Goal: Transaction & Acquisition: Obtain resource

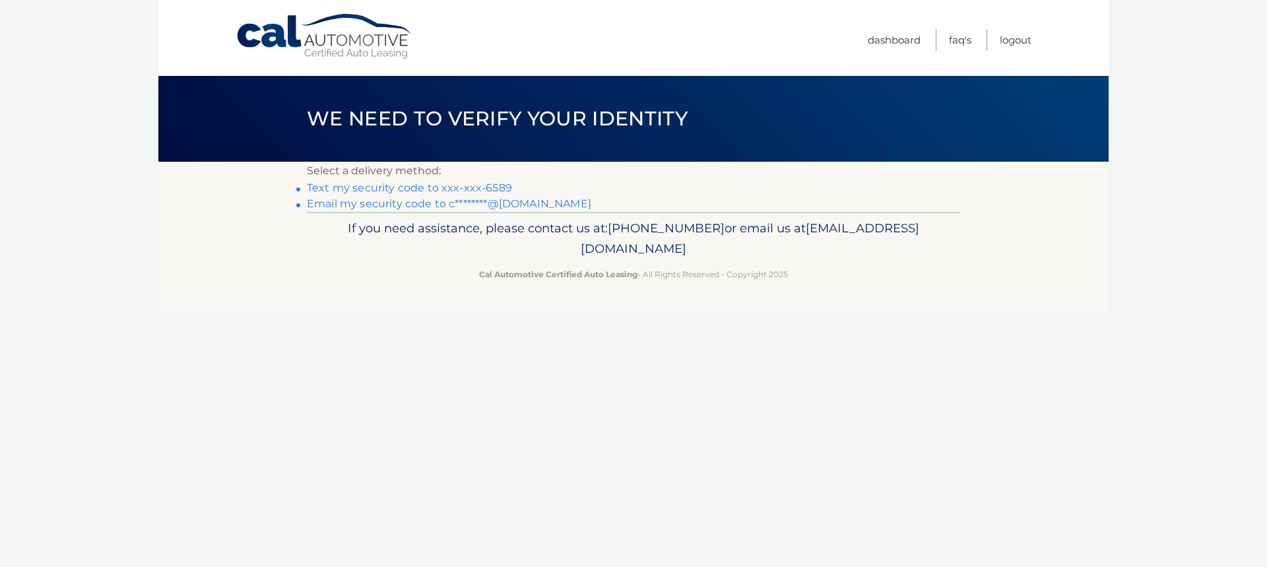
click at [413, 184] on link "Text my security code to xxx-xxx-6589" at bounding box center [409, 187] width 205 height 13
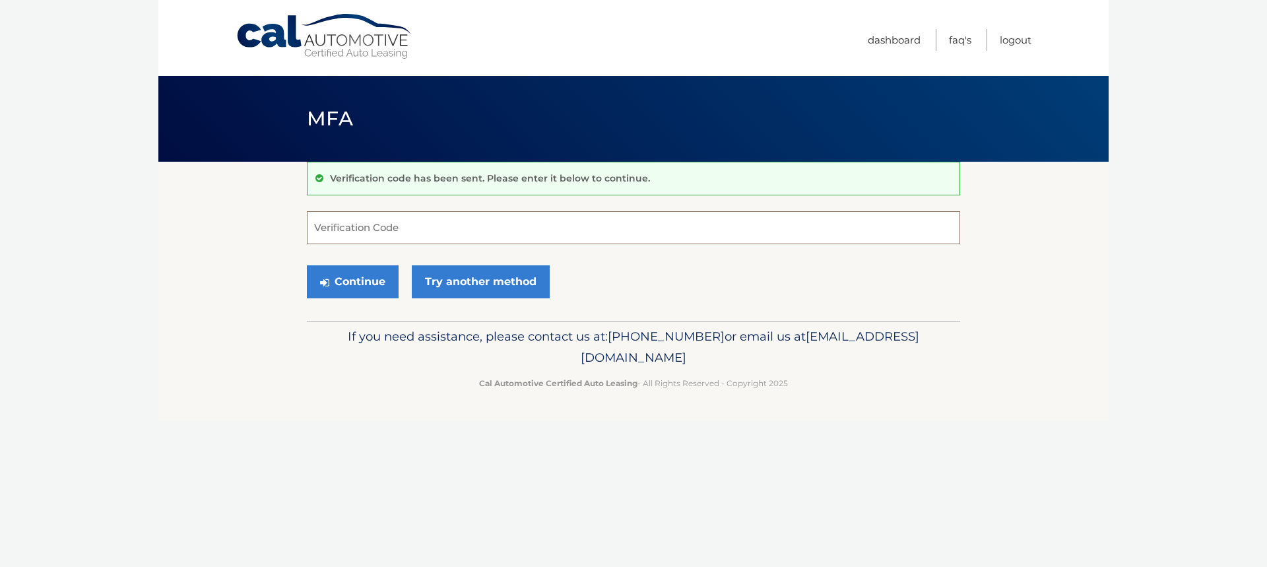
click at [417, 221] on input "Verification Code" at bounding box center [633, 227] width 653 height 33
type input "311633"
click at [346, 283] on button "Continue" at bounding box center [353, 281] width 92 height 33
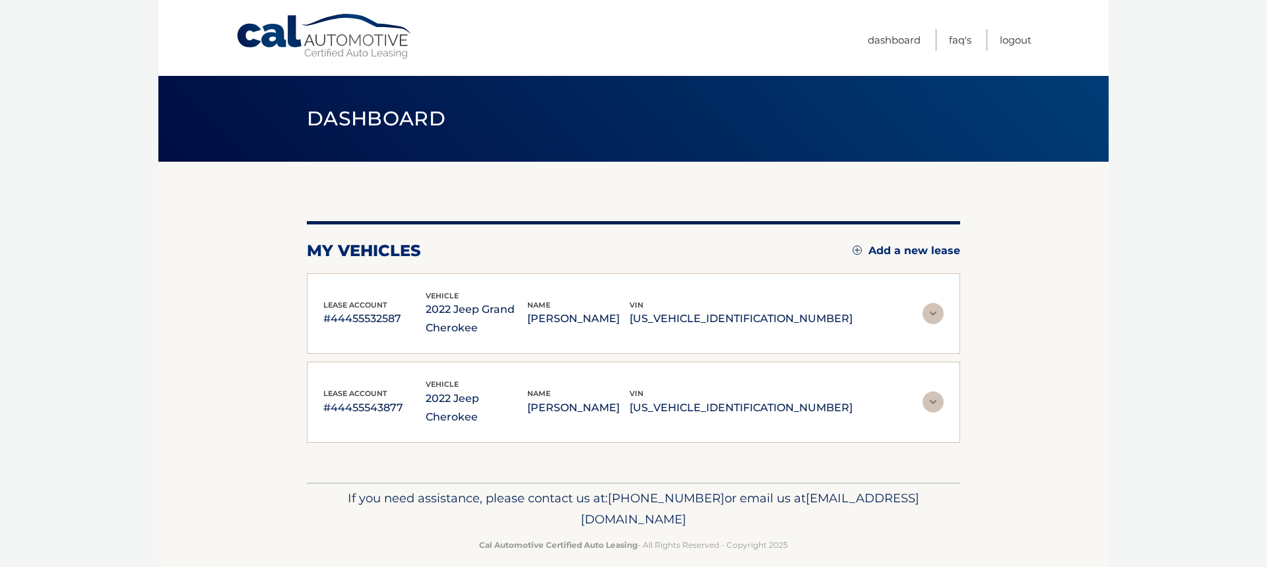
click at [933, 313] on img at bounding box center [932, 313] width 21 height 21
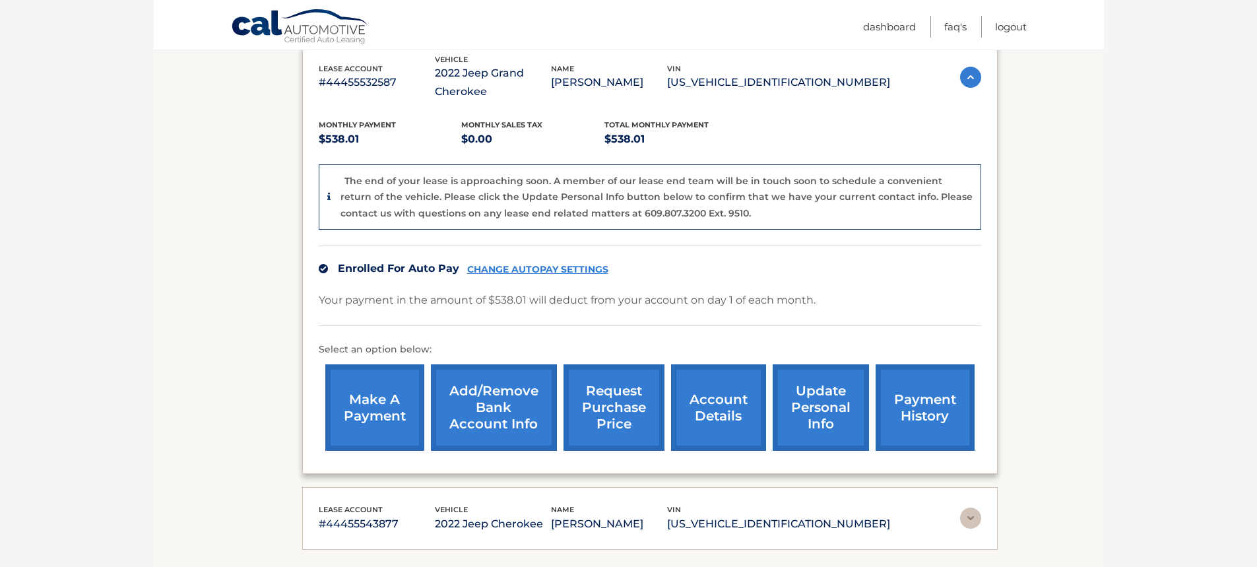
scroll to position [264, 0]
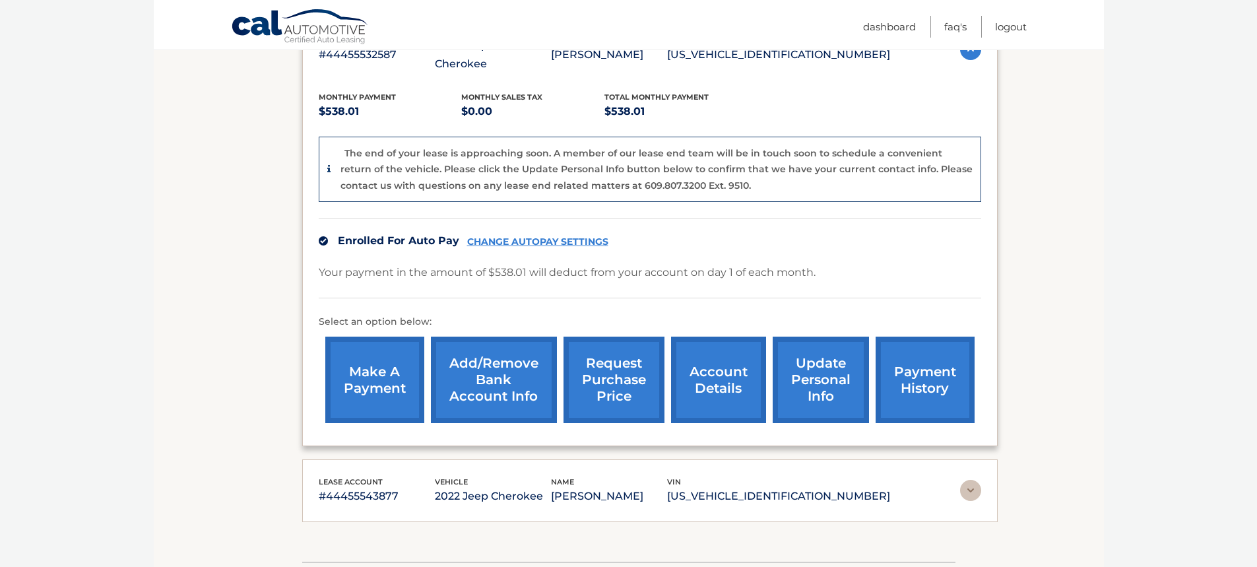
click at [722, 375] on link "account details" at bounding box center [718, 379] width 95 height 86
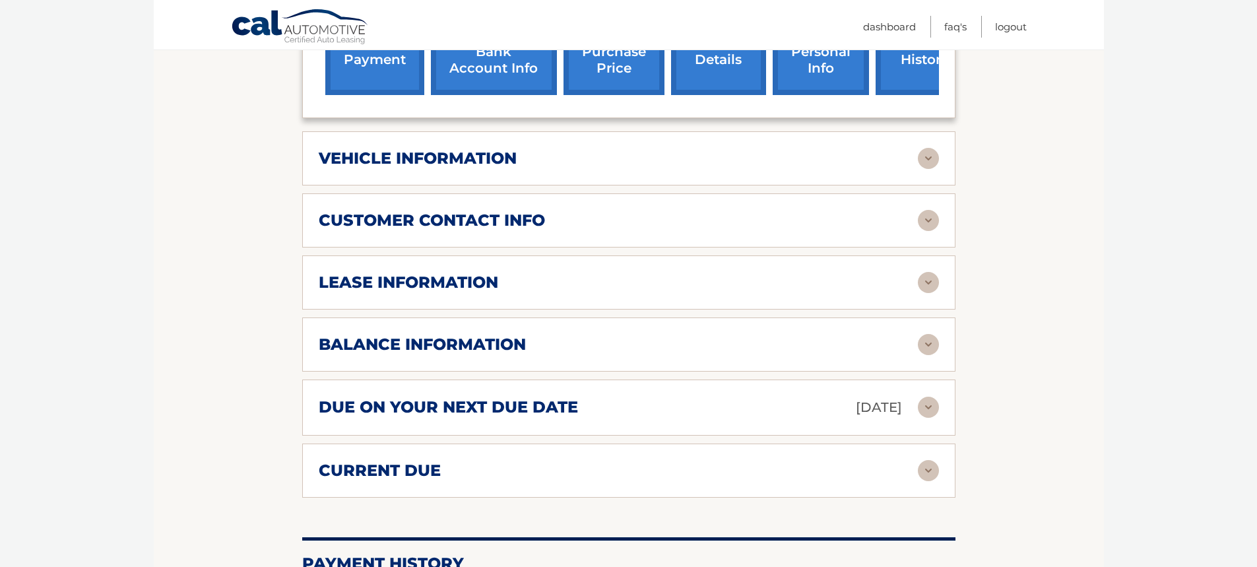
scroll to position [594, 0]
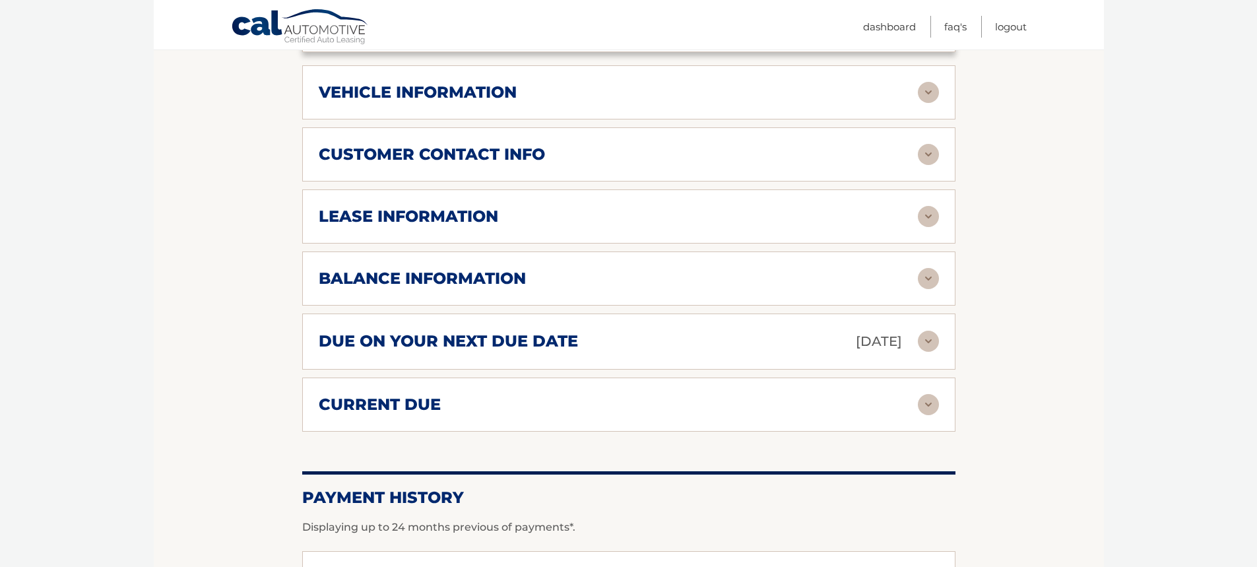
click at [933, 280] on img at bounding box center [928, 278] width 21 height 21
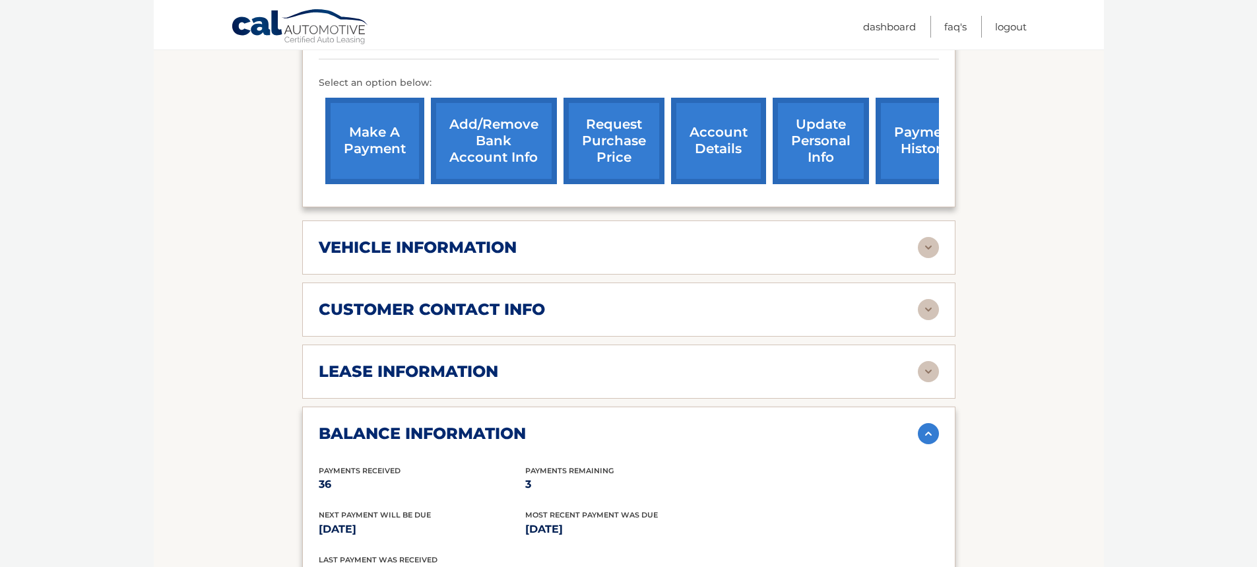
scroll to position [408, 0]
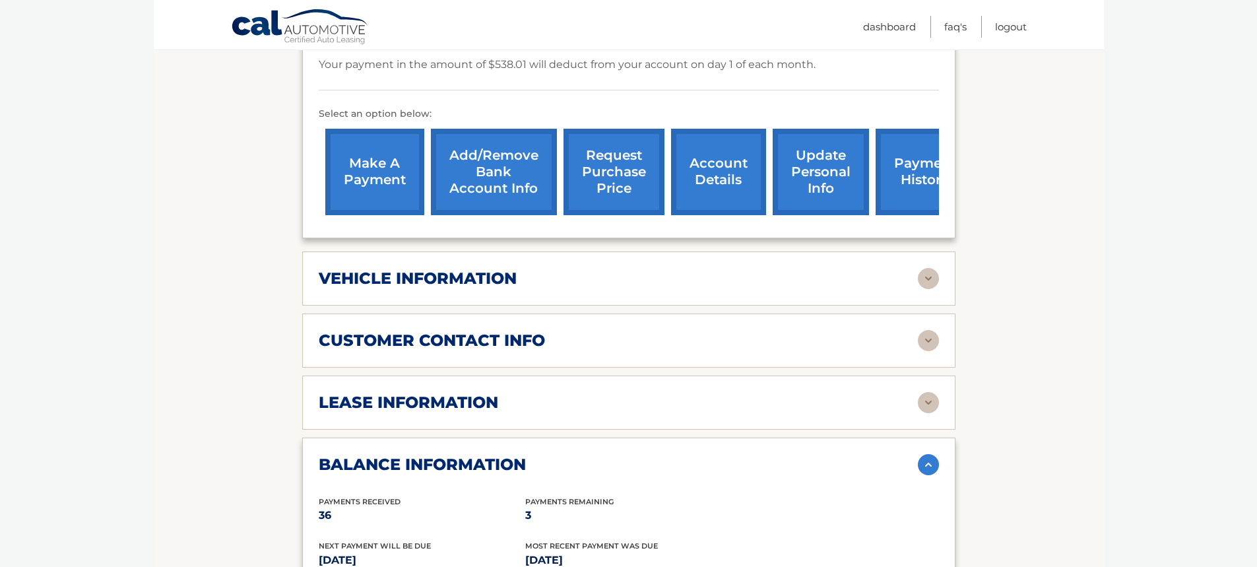
click at [454, 394] on h2 "lease information" at bounding box center [408, 403] width 179 height 20
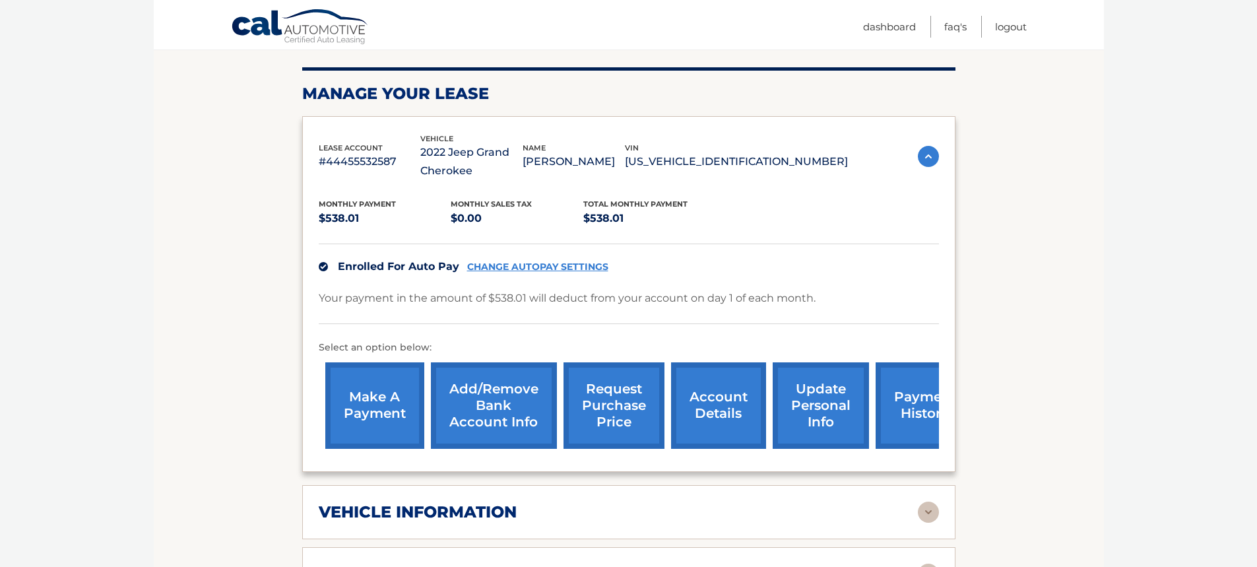
scroll to position [210, 0]
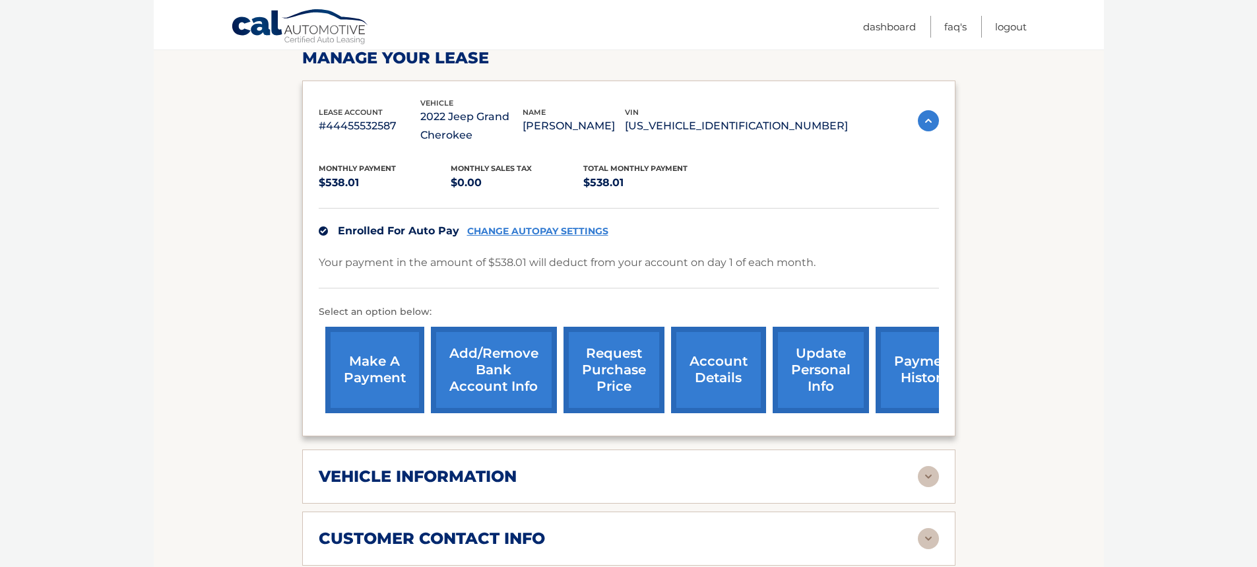
click at [618, 376] on link "request purchase price" at bounding box center [613, 370] width 101 height 86
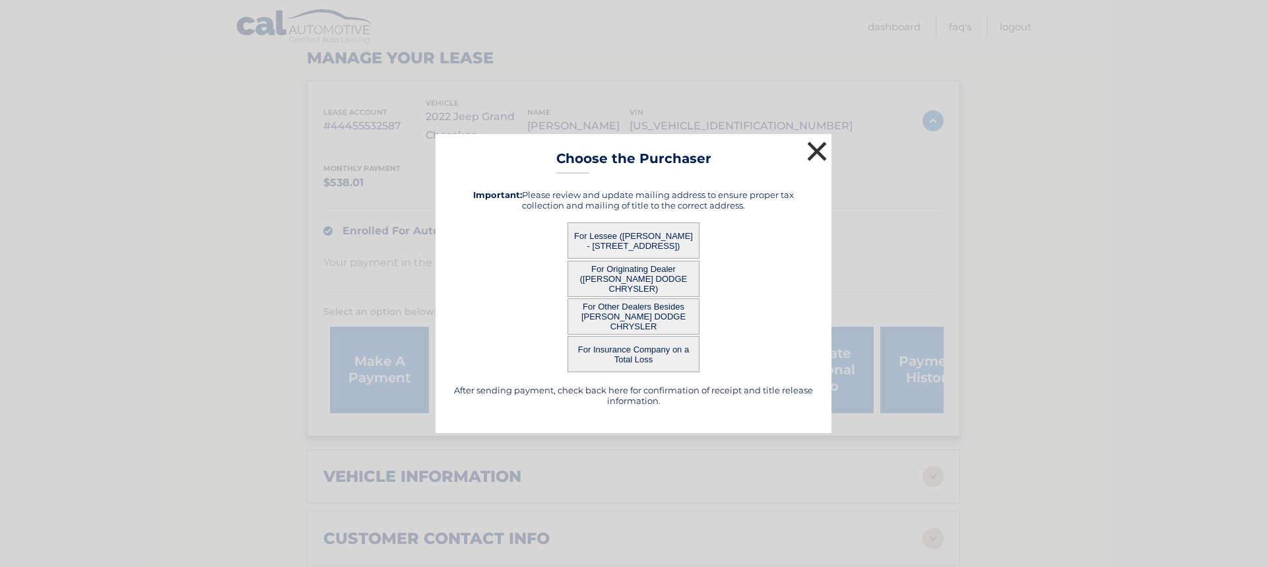
click at [818, 154] on button "×" at bounding box center [817, 151] width 26 height 26
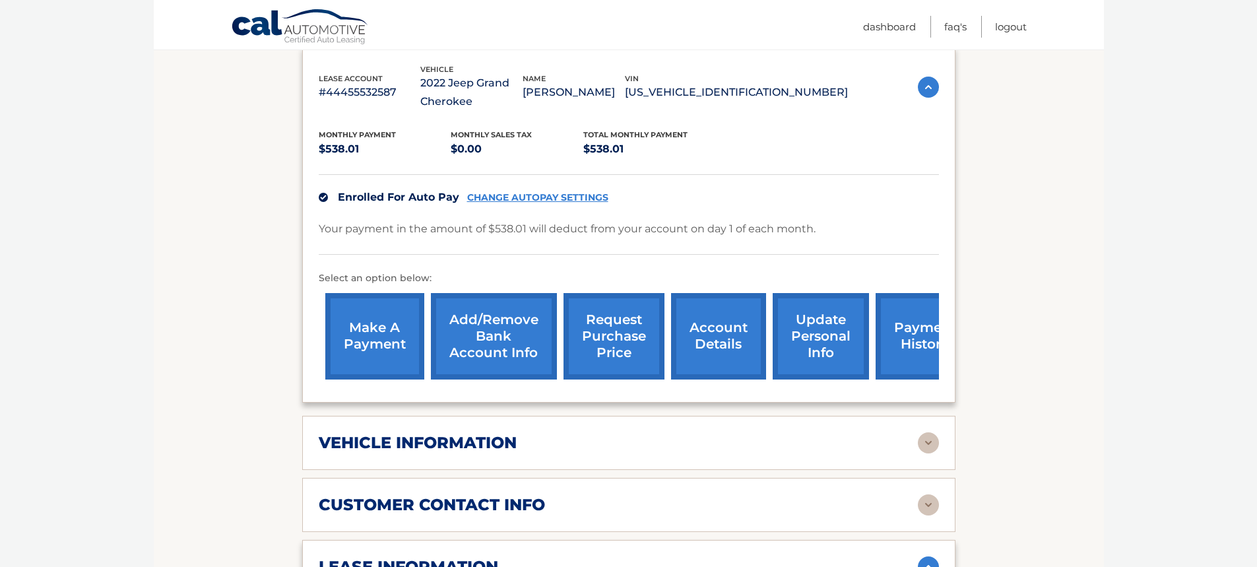
scroll to position [276, 0]
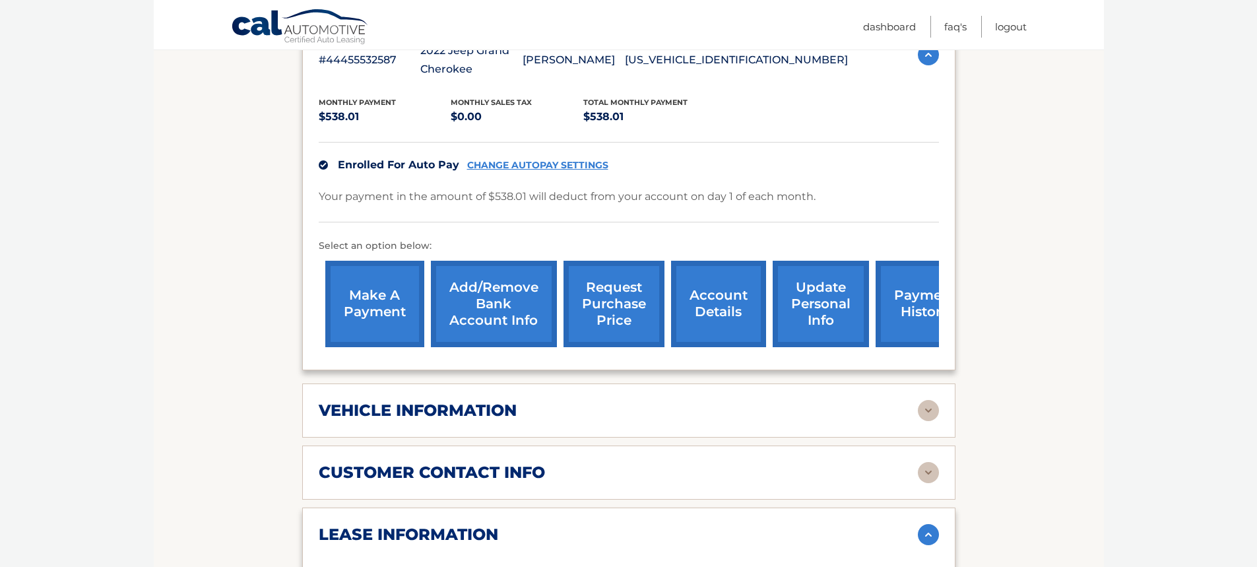
click at [657, 406] on div "vehicle information" at bounding box center [618, 410] width 599 height 20
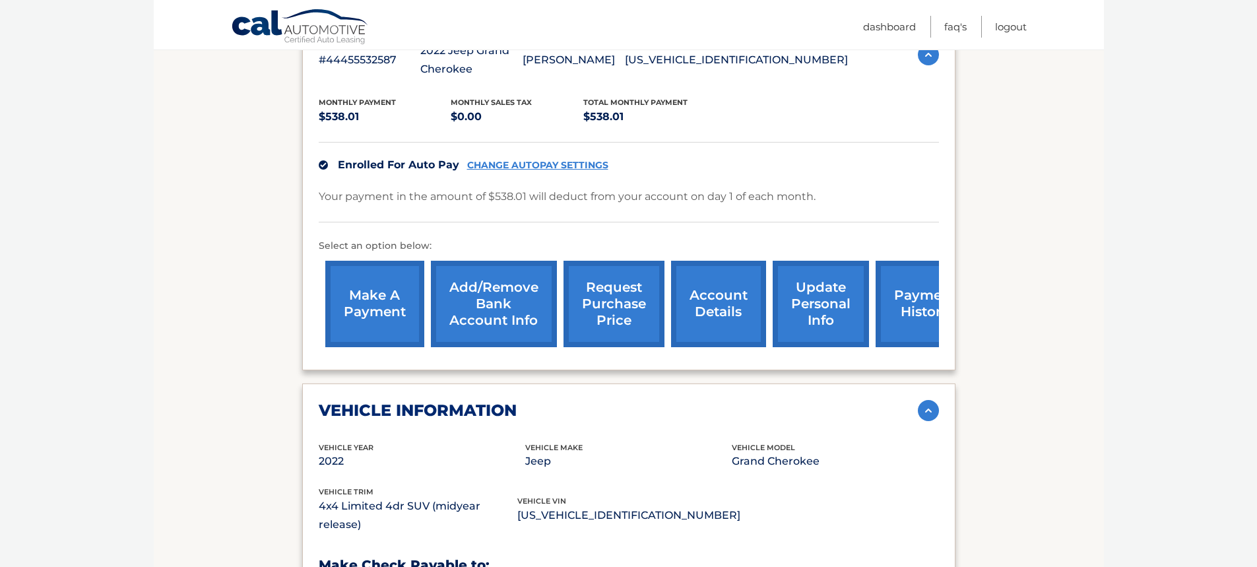
click at [606, 302] on link "request purchase price" at bounding box center [613, 304] width 101 height 86
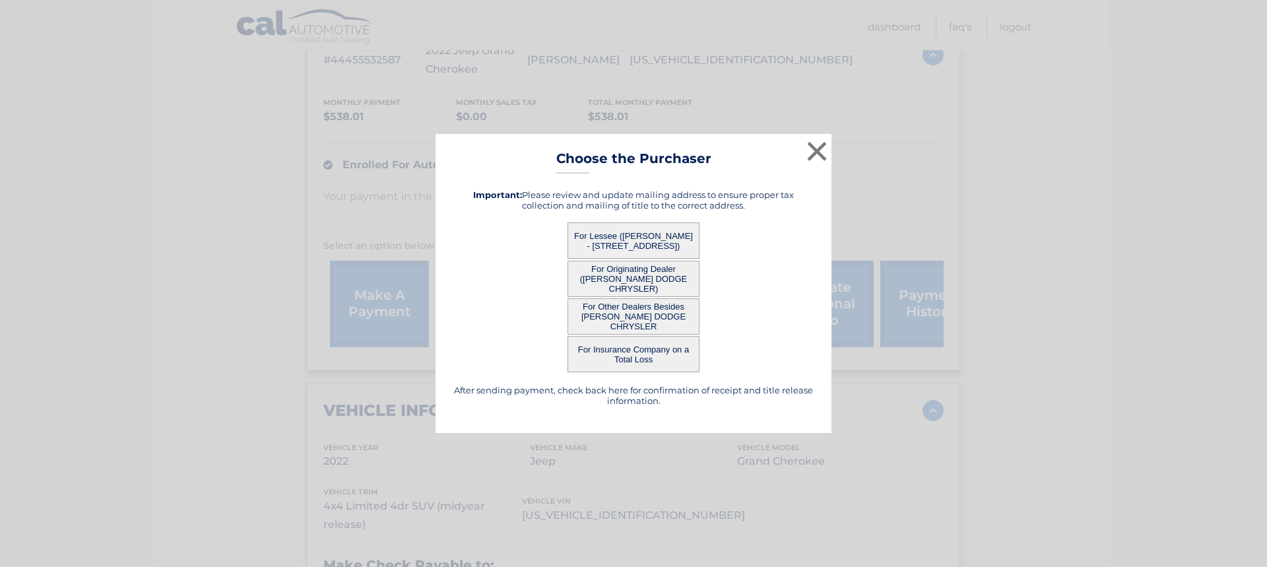
click at [636, 273] on button "For Originating Dealer ([PERSON_NAME] DODGE CHRYSLER)" at bounding box center [633, 279] width 132 height 36
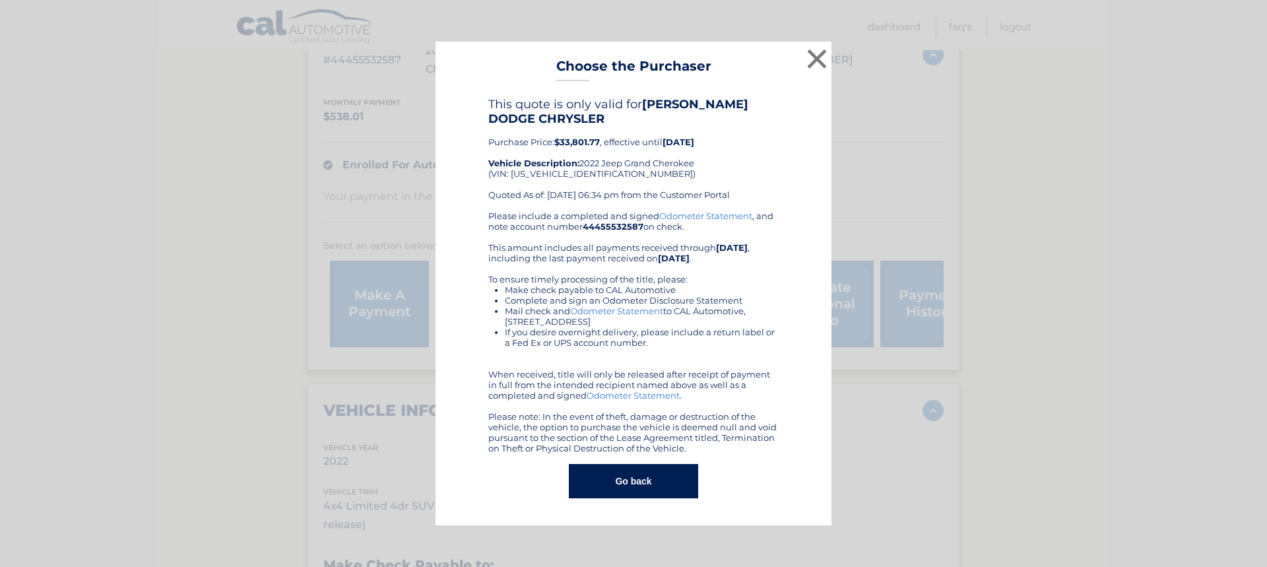
click at [699, 214] on link "Odometer Statement" at bounding box center [705, 215] width 93 height 11
click at [639, 468] on button "Go back" at bounding box center [633, 481] width 129 height 34
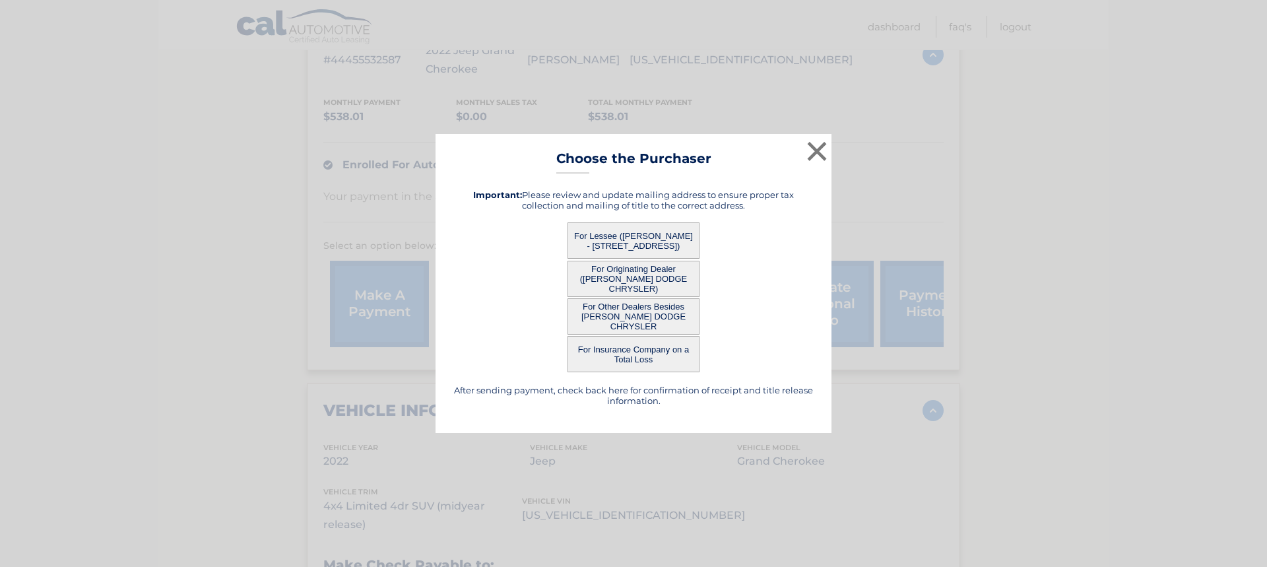
click at [650, 316] on button "For Other Dealers Besides [PERSON_NAME] DODGE CHRYSLER" at bounding box center [633, 316] width 132 height 36
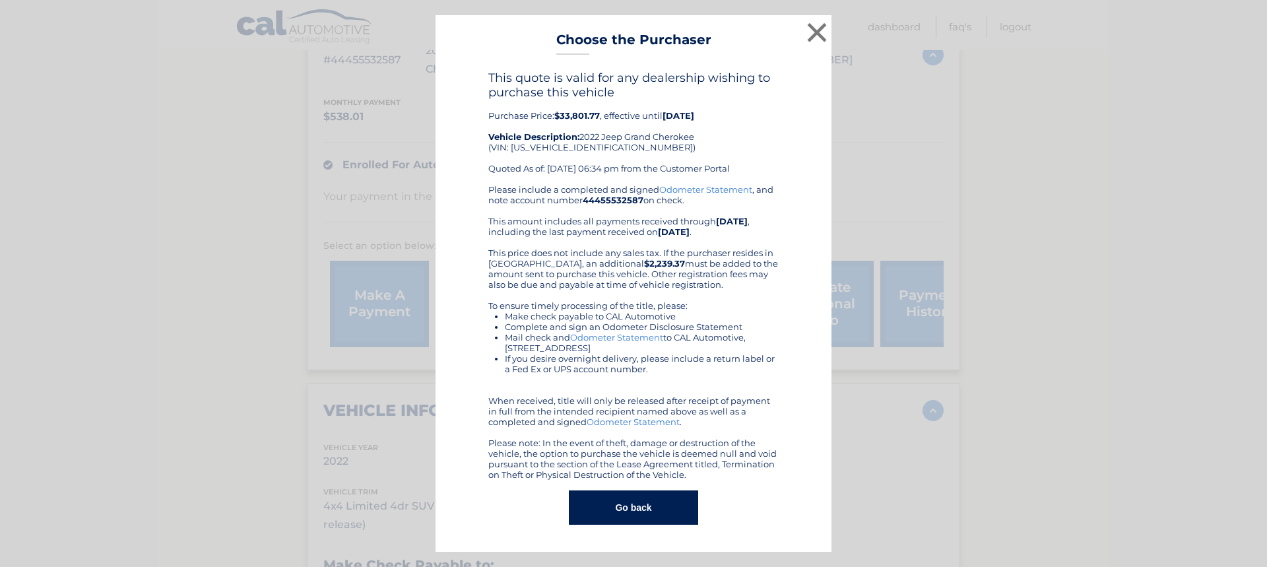
click at [639, 501] on button "Go back" at bounding box center [633, 507] width 129 height 34
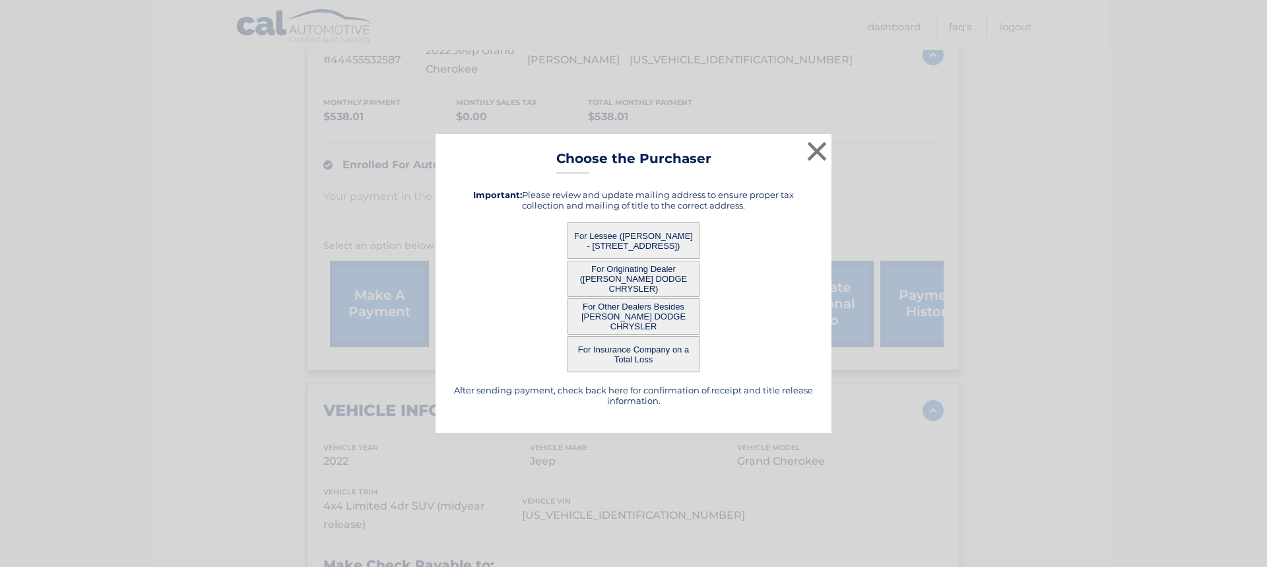
click at [643, 236] on button "For Lessee ([PERSON_NAME] - [STREET_ADDRESS])" at bounding box center [633, 240] width 132 height 36
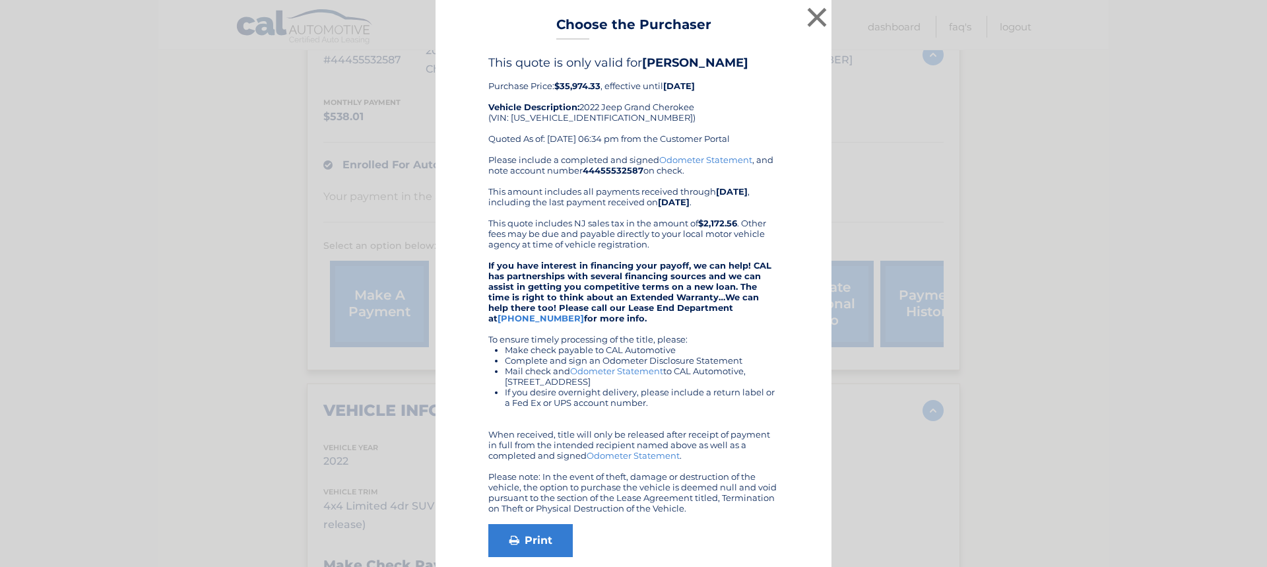
click at [605, 369] on link "Odometer Statement" at bounding box center [616, 370] width 93 height 11
click at [809, 20] on button "×" at bounding box center [817, 17] width 26 height 26
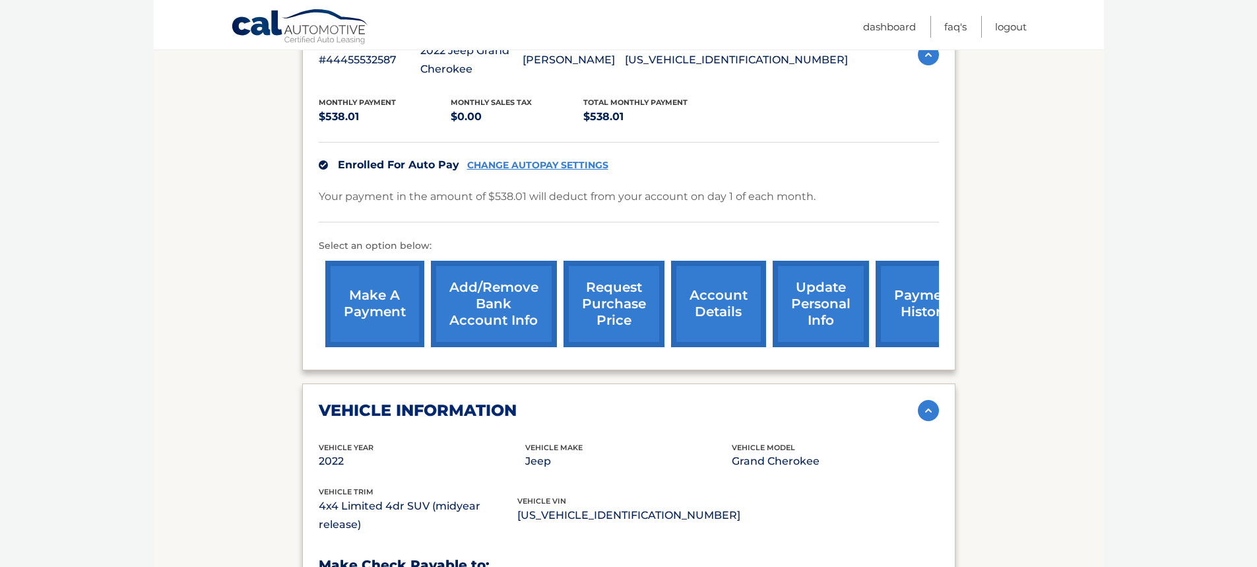
click at [722, 308] on link "account details" at bounding box center [718, 304] width 95 height 86
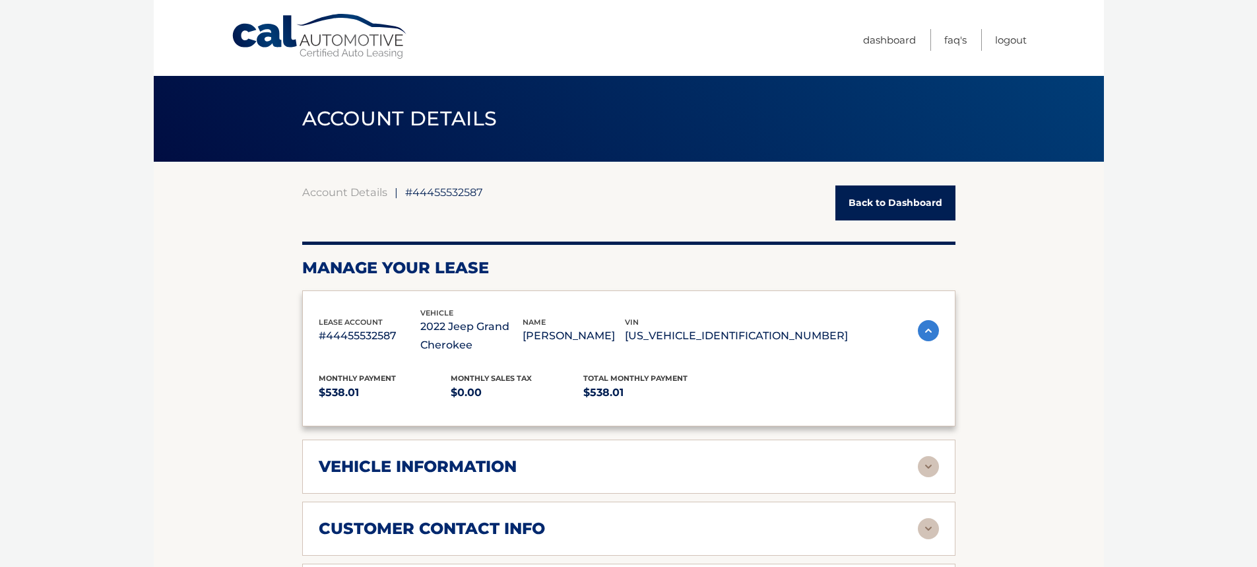
click at [723, 308] on div "lease account #44455532587 vehicle 2022 Jeep Grand Cherokee name SUZANNE BUTLER…" at bounding box center [583, 331] width 529 height 48
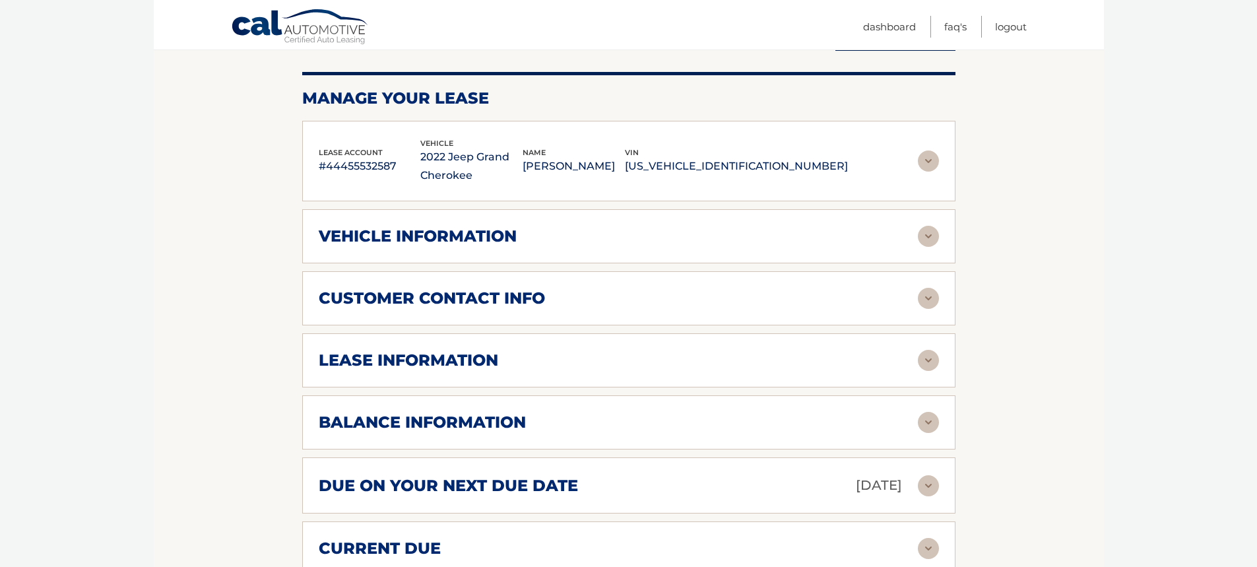
scroll to position [198, 0]
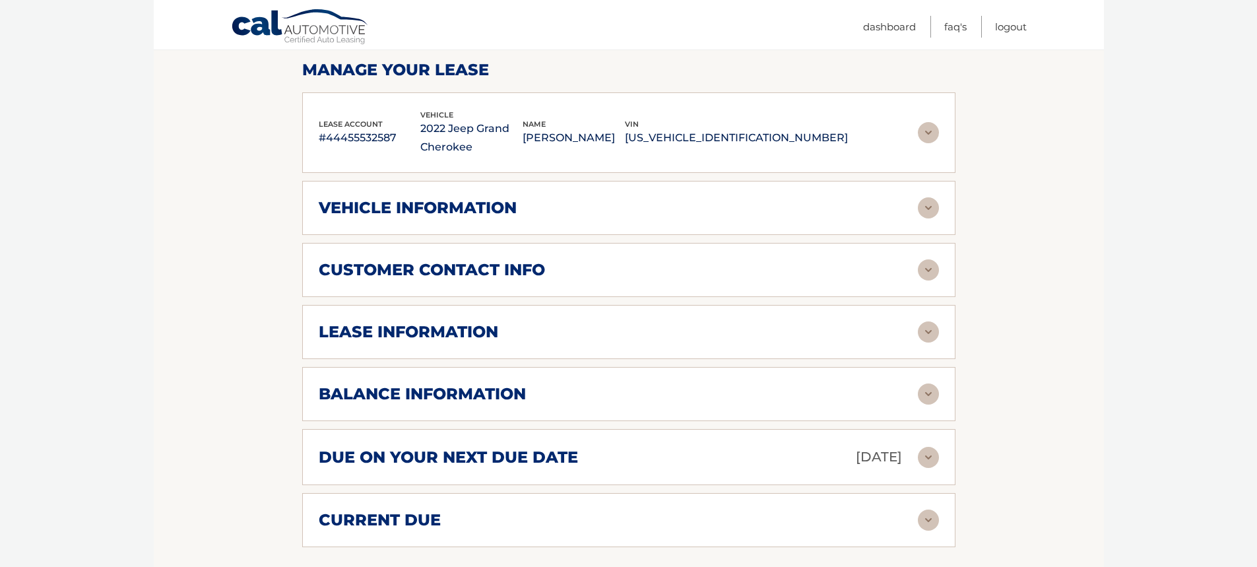
click at [933, 338] on img at bounding box center [928, 331] width 21 height 21
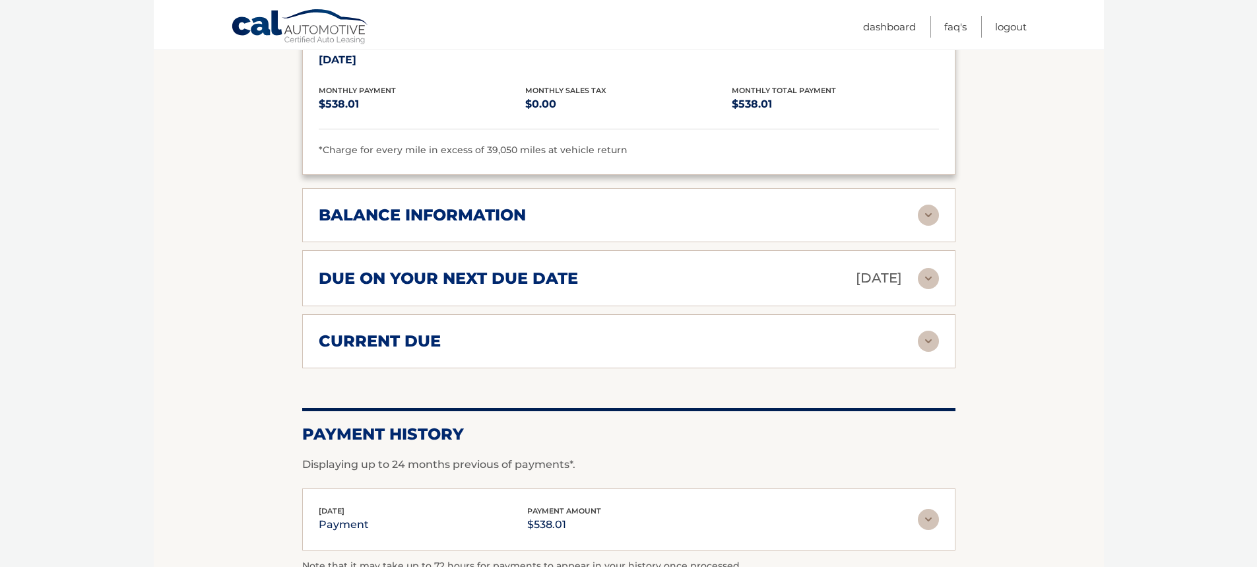
scroll to position [594, 0]
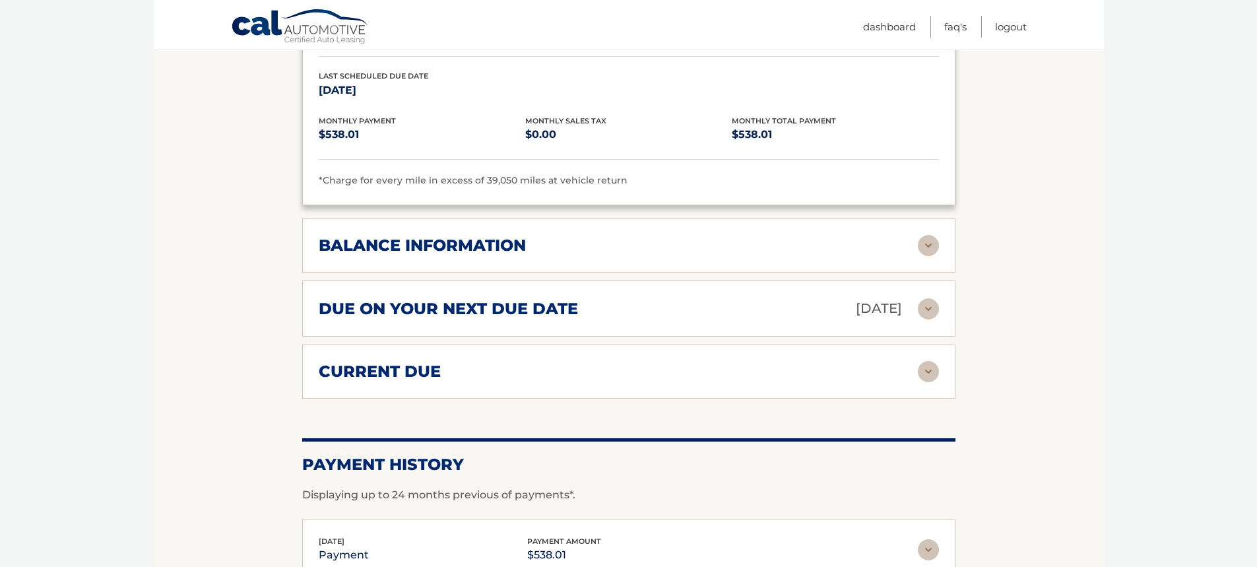
click at [923, 248] on img at bounding box center [928, 245] width 21 height 21
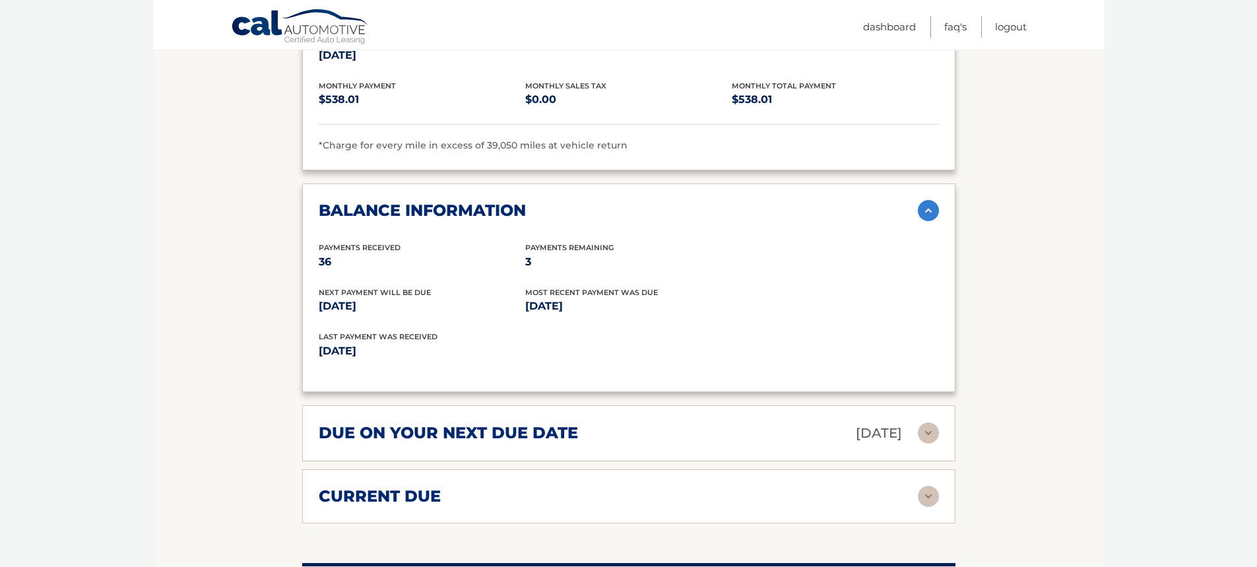
scroll to position [660, 0]
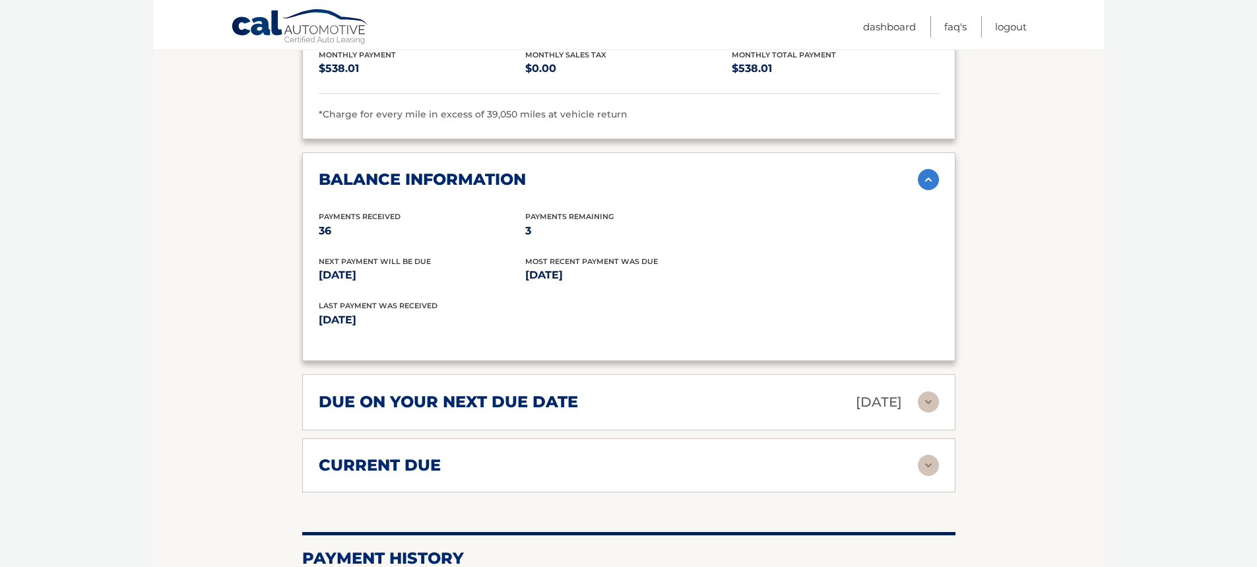
click at [933, 398] on img at bounding box center [928, 401] width 21 height 21
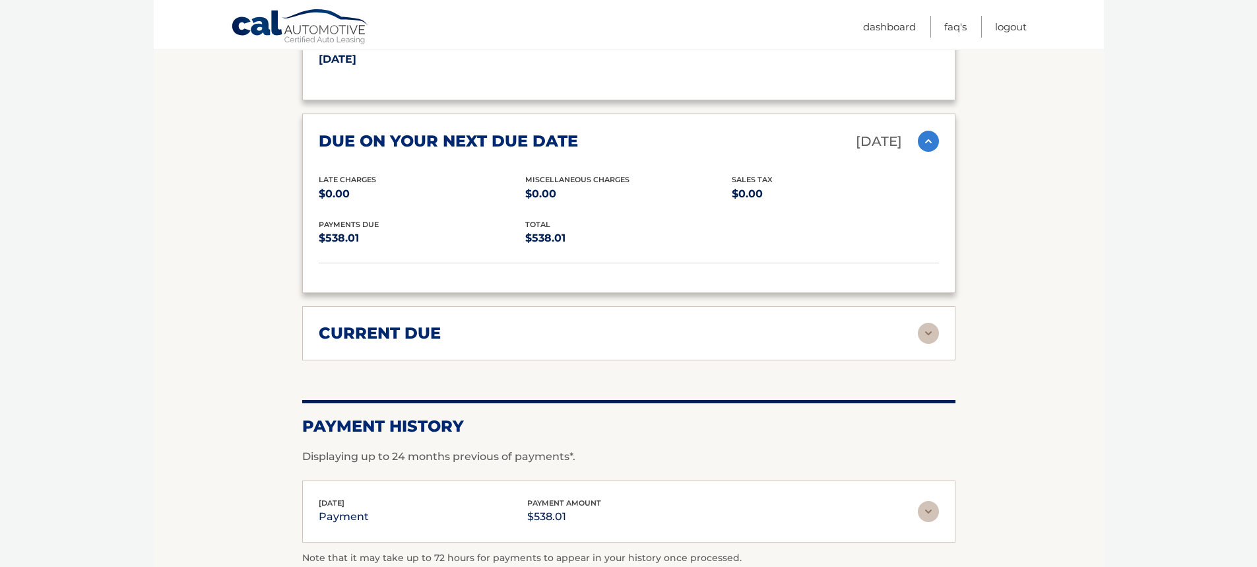
scroll to position [924, 0]
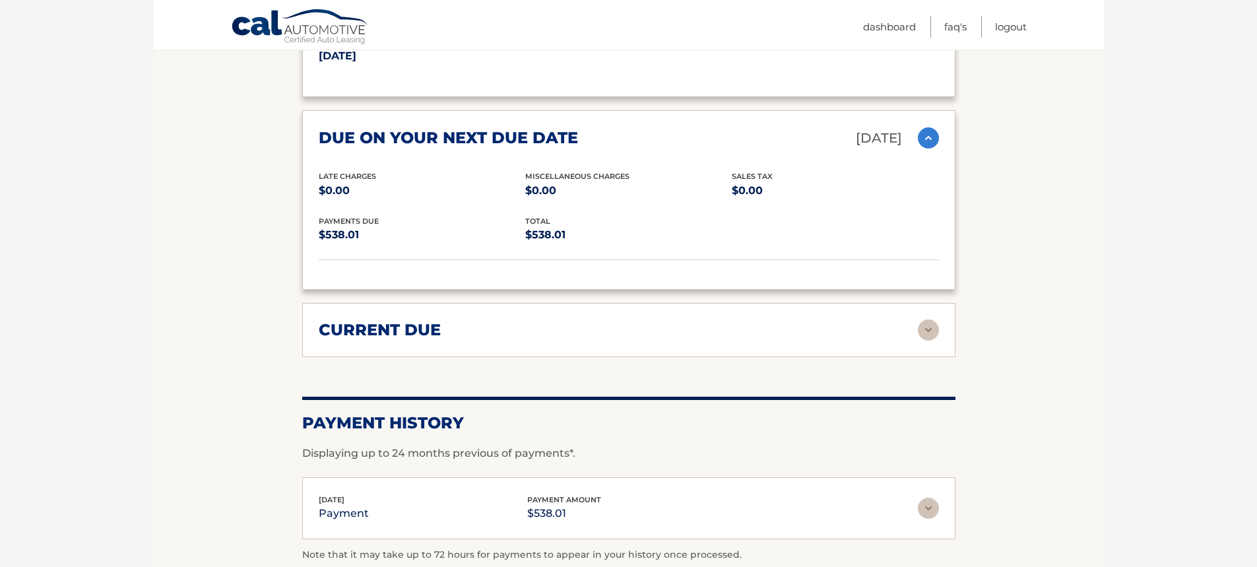
click at [920, 332] on img at bounding box center [928, 329] width 21 height 21
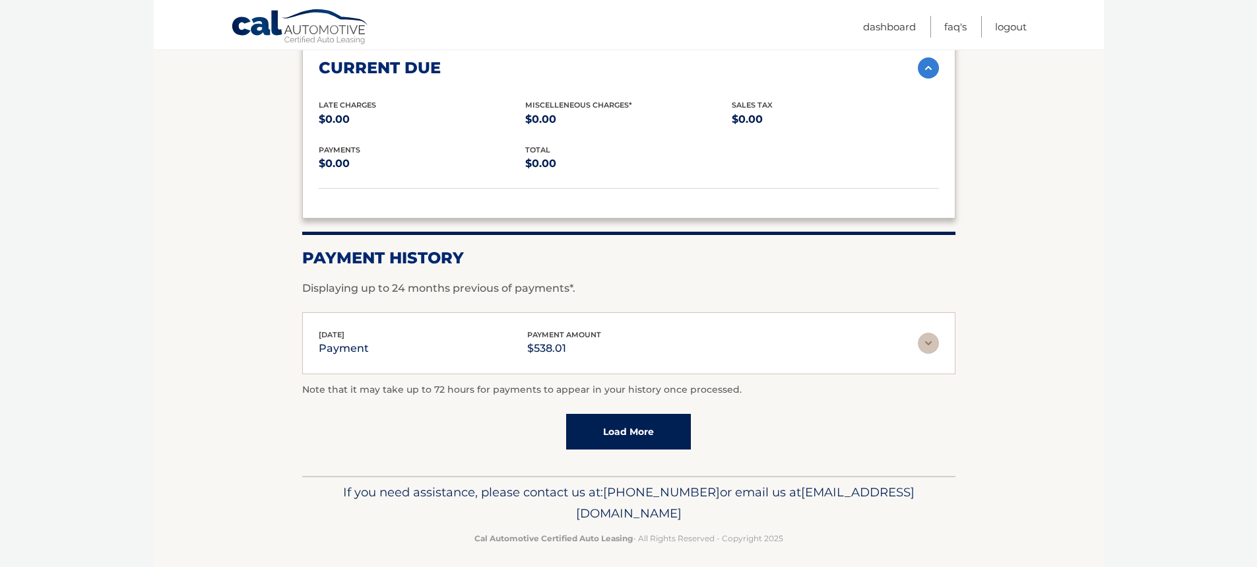
scroll to position [1187, 0]
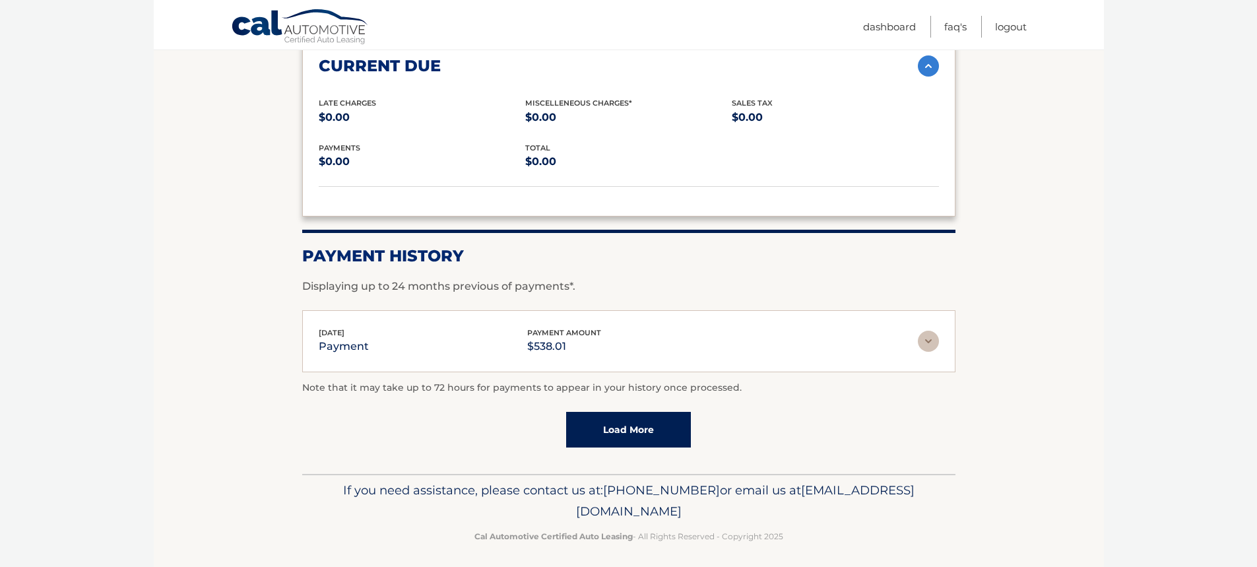
click at [935, 341] on img at bounding box center [928, 341] width 21 height 21
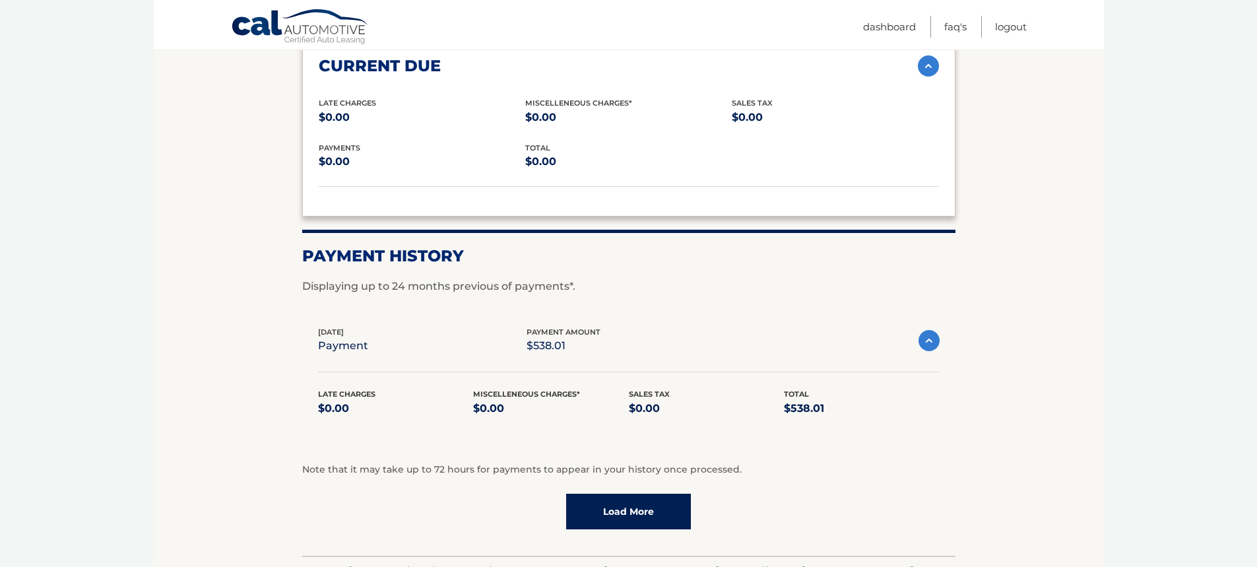
click at [929, 346] on img at bounding box center [928, 340] width 21 height 21
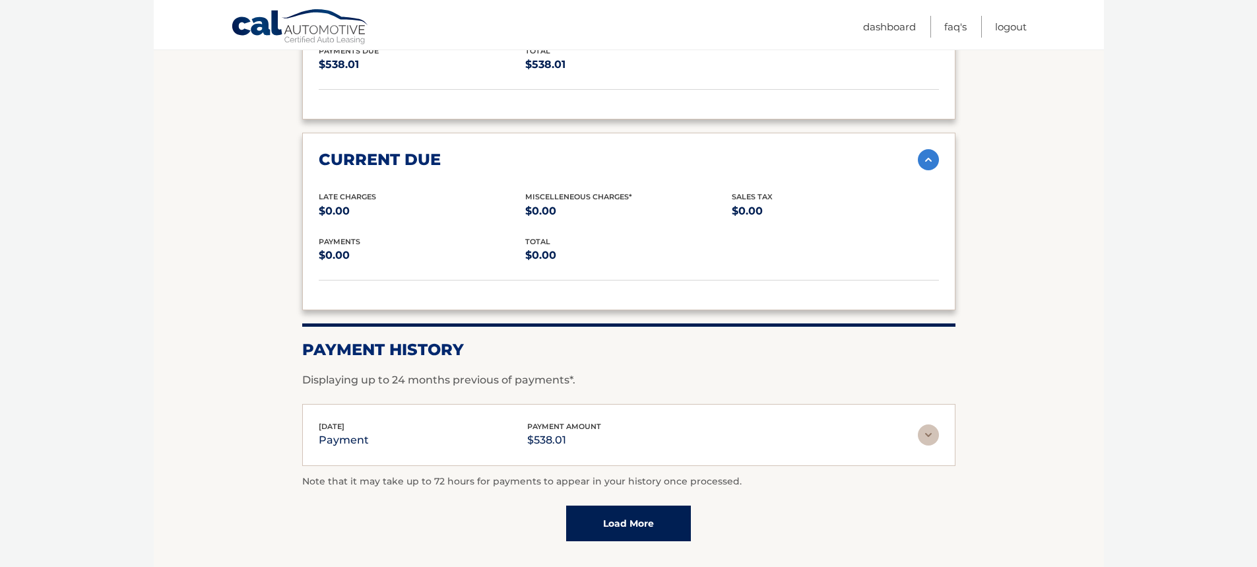
scroll to position [1063, 0]
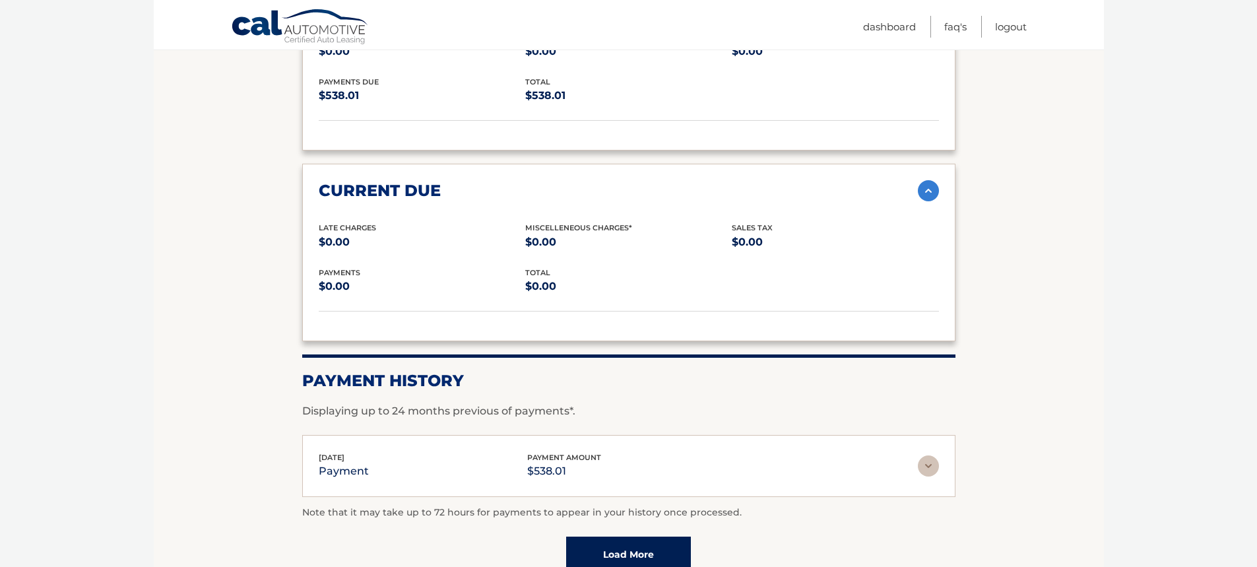
click at [937, 190] on img at bounding box center [928, 190] width 21 height 21
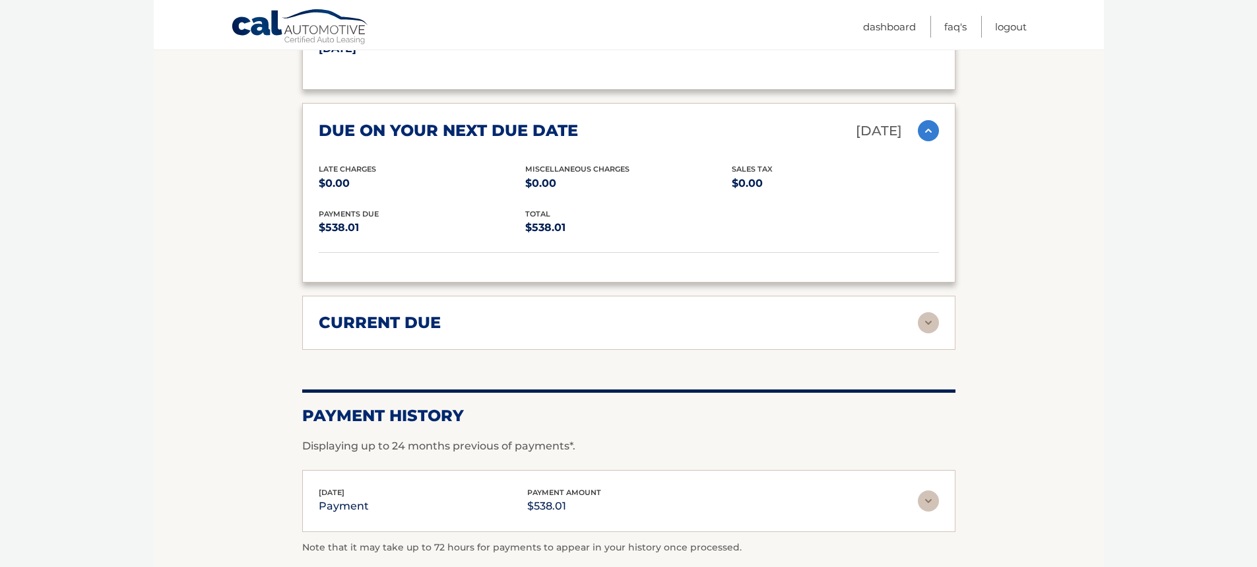
scroll to position [667, 0]
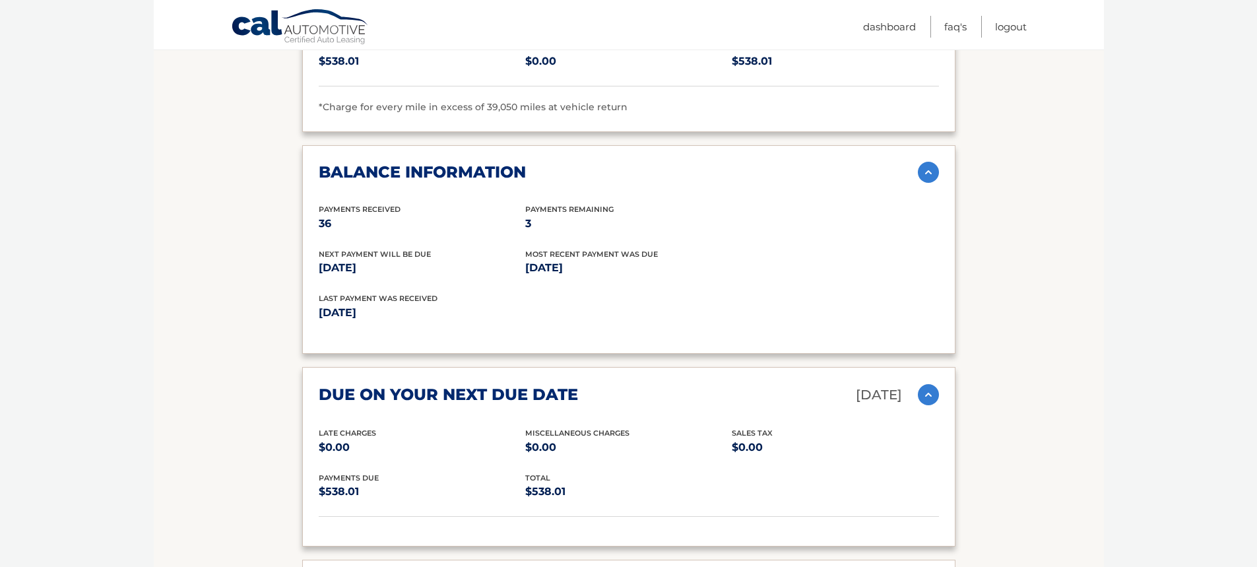
click at [933, 390] on img at bounding box center [928, 394] width 21 height 21
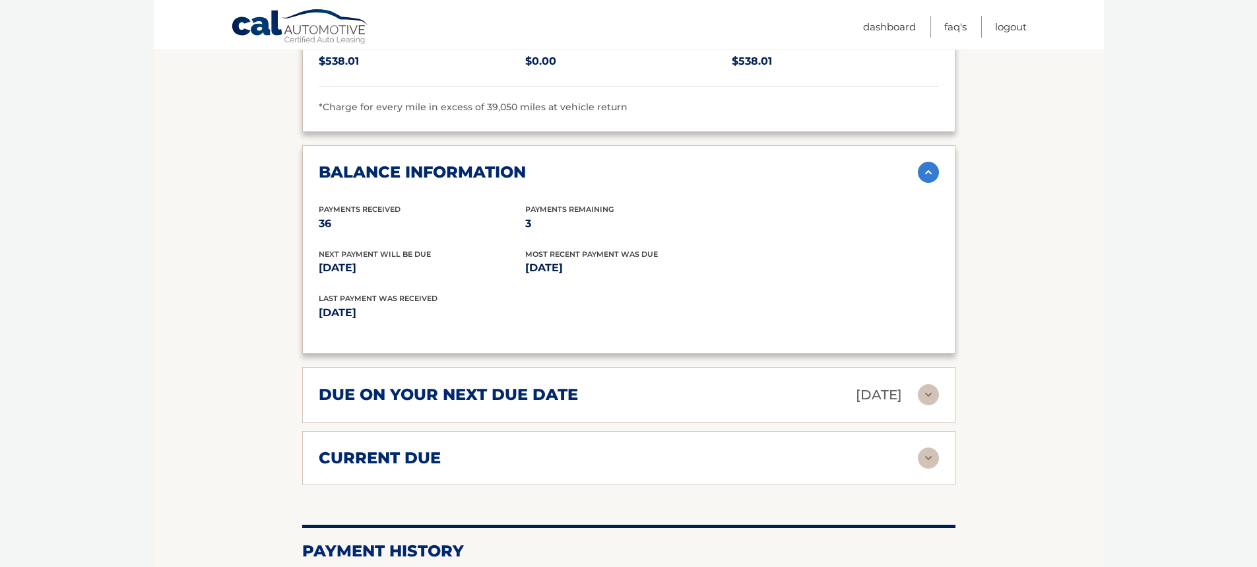
click at [929, 177] on img at bounding box center [928, 172] width 21 height 21
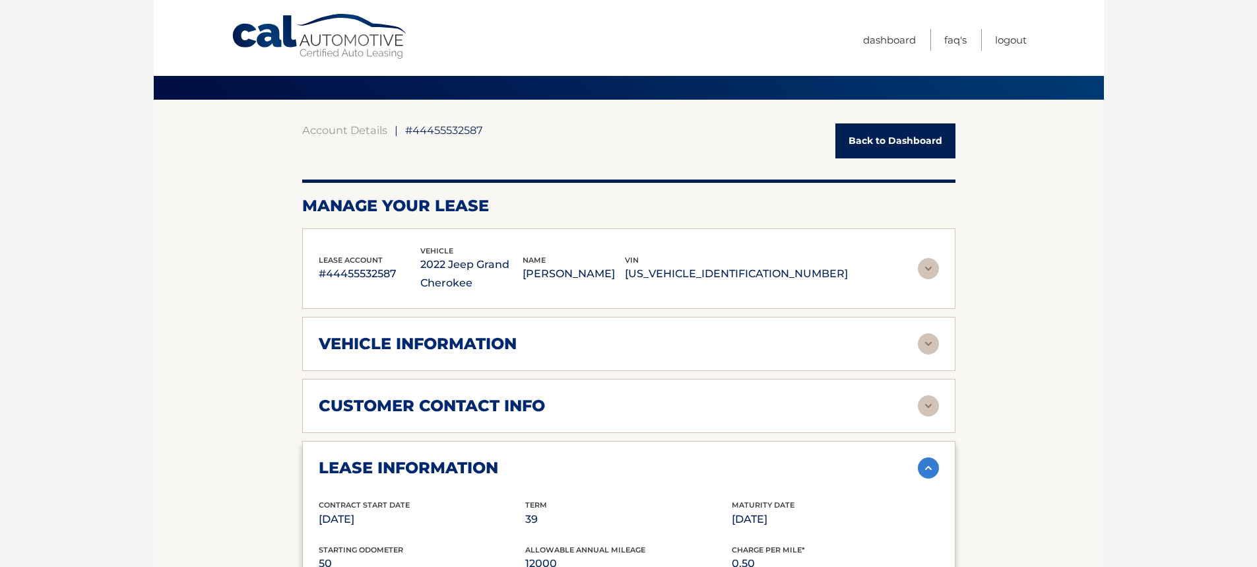
scroll to position [7, 0]
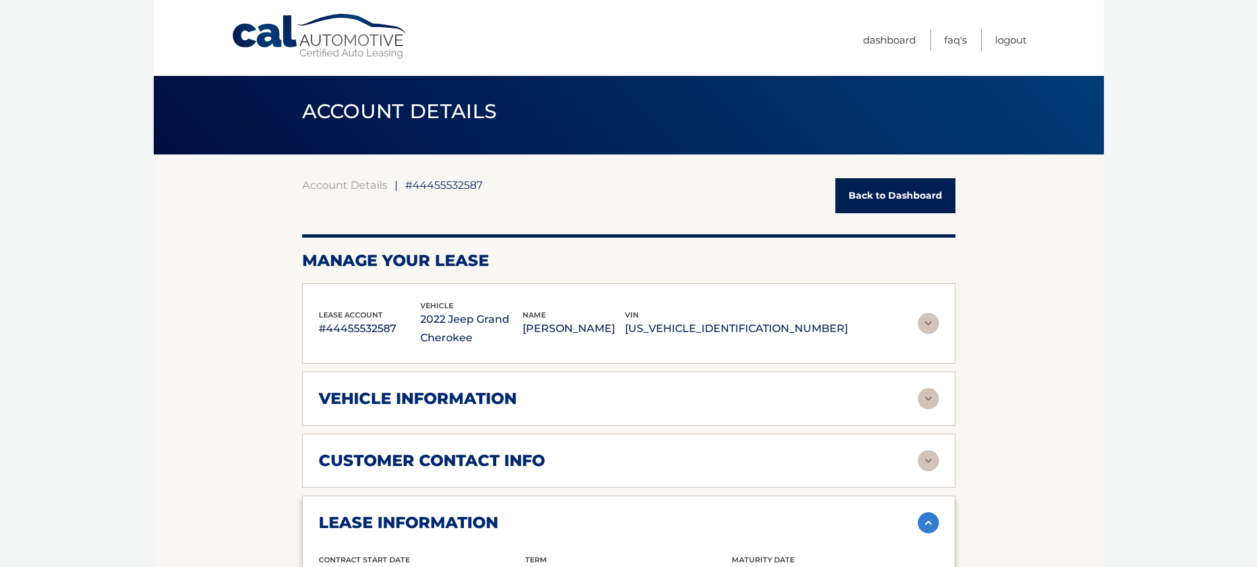
click at [893, 185] on link "Back to Dashboard" at bounding box center [895, 195] width 120 height 35
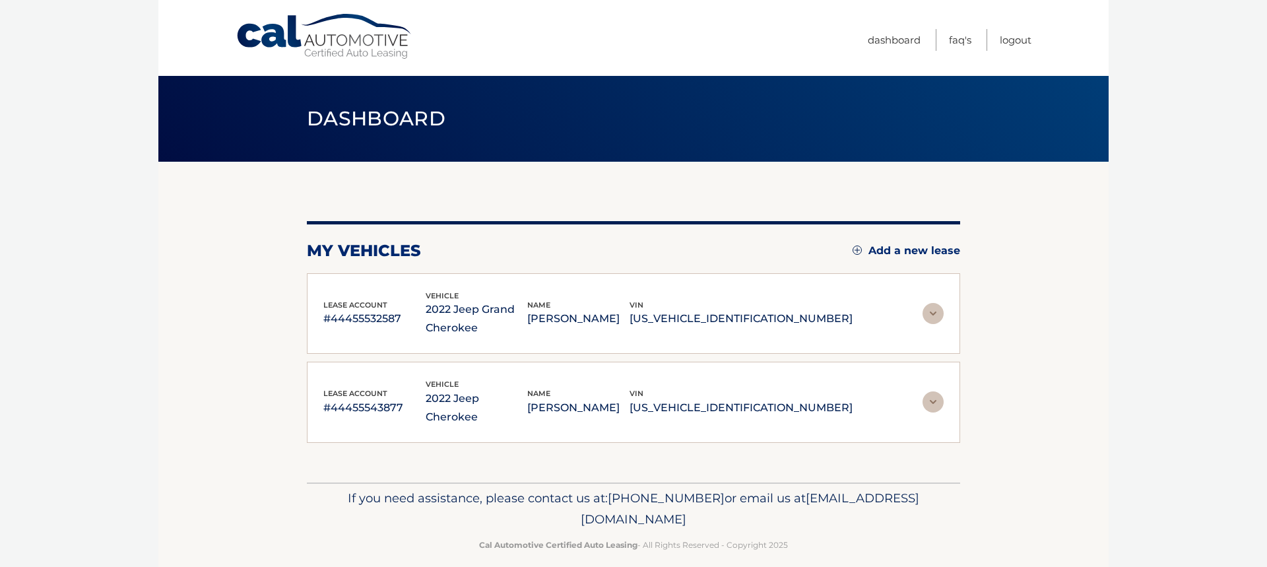
click at [927, 393] on img at bounding box center [932, 401] width 21 height 21
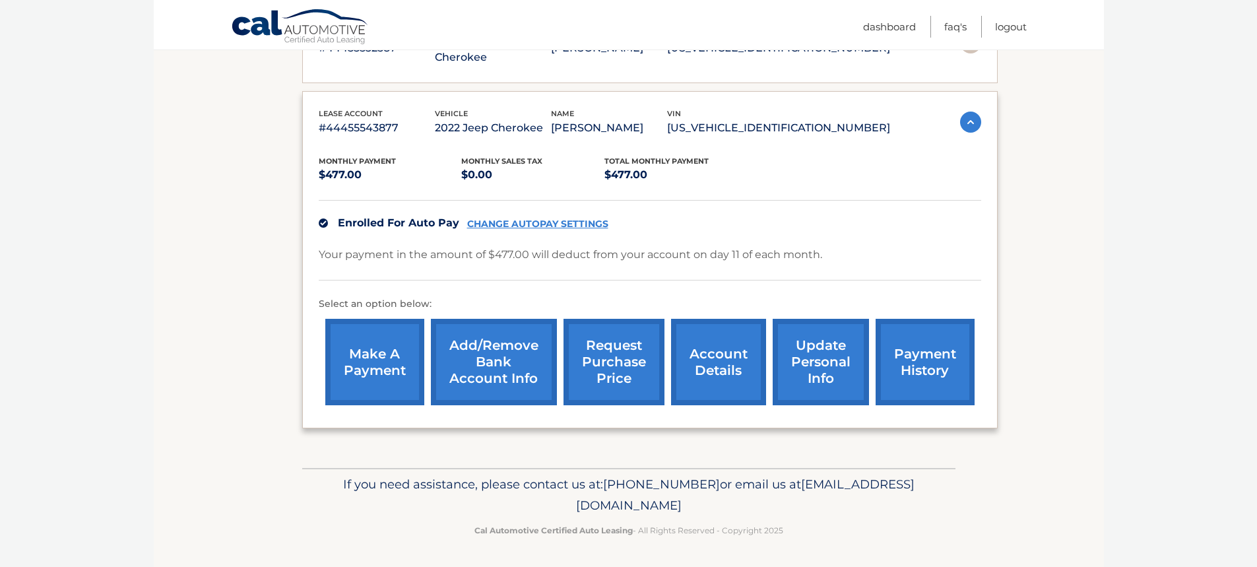
scroll to position [272, 0]
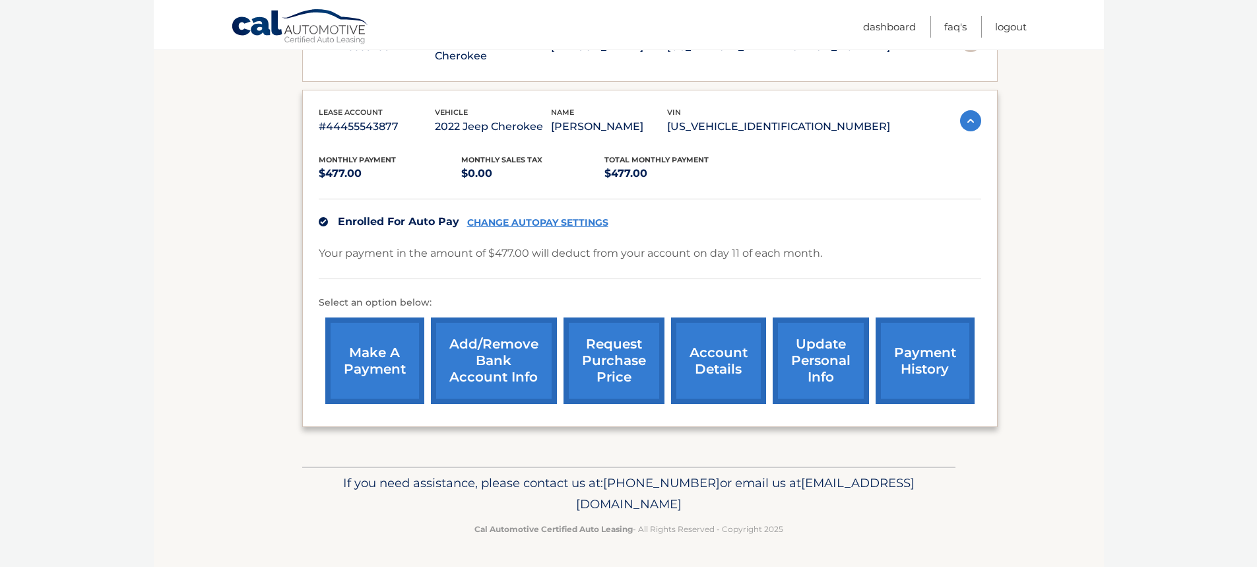
click at [732, 354] on link "account details" at bounding box center [718, 360] width 95 height 86
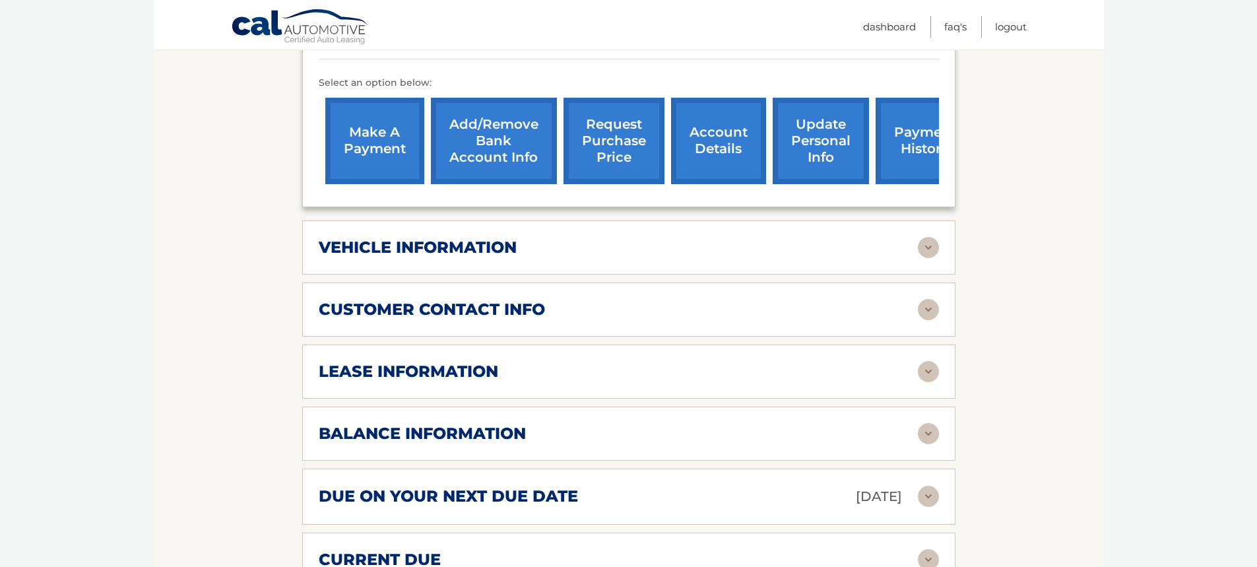
scroll to position [462, 0]
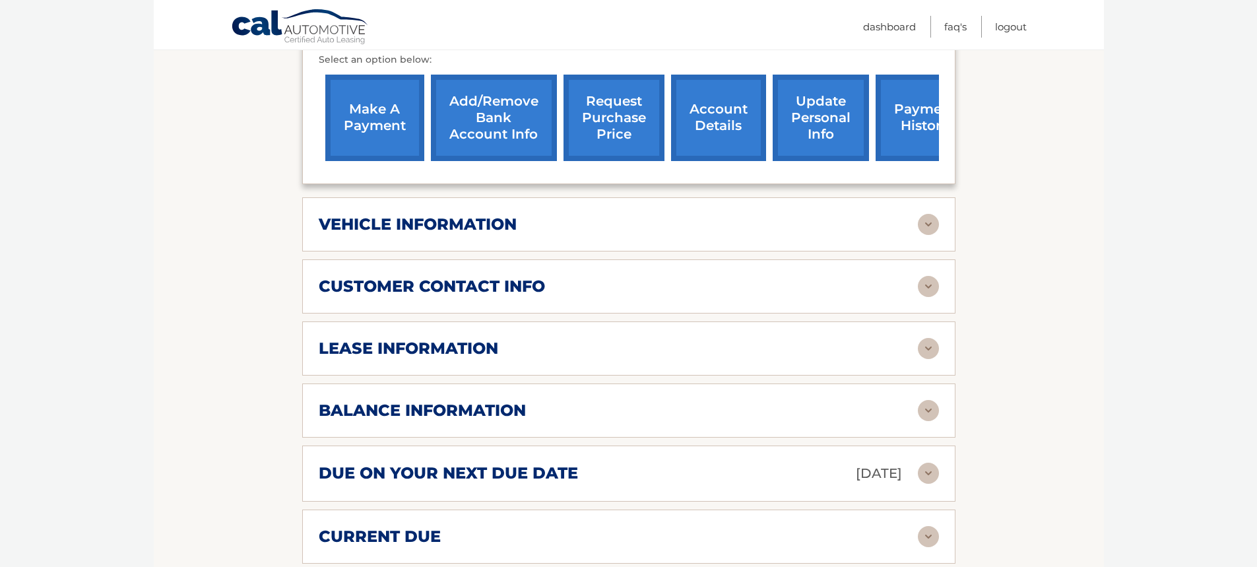
click at [926, 338] on img at bounding box center [928, 348] width 21 height 21
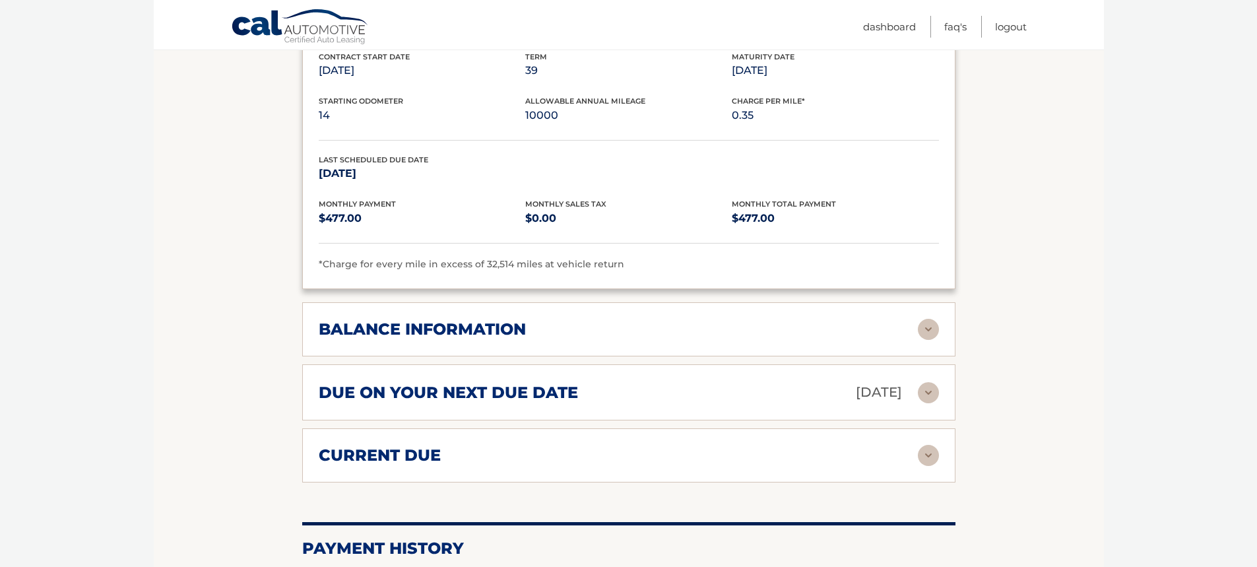
scroll to position [792, 0]
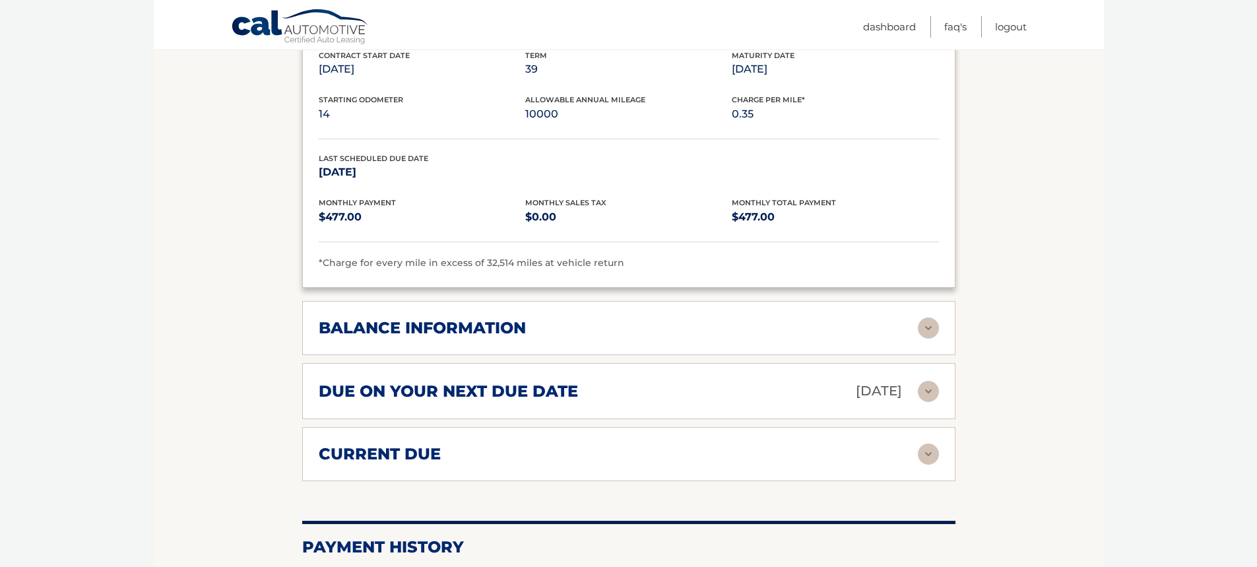
click at [924, 317] on img at bounding box center [928, 327] width 21 height 21
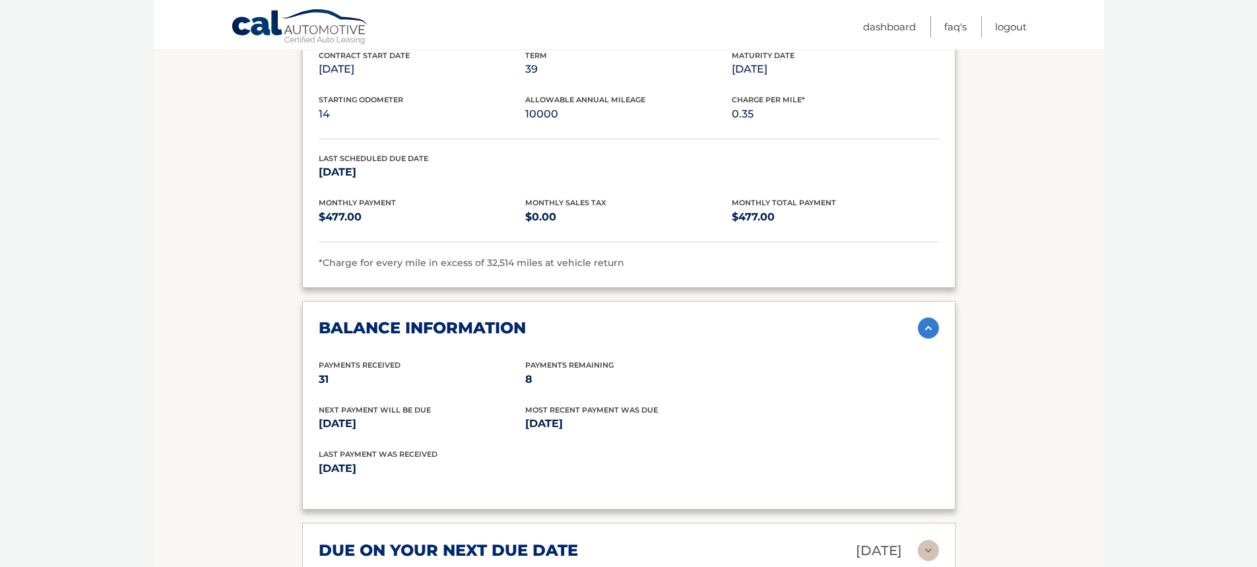
click at [926, 317] on img at bounding box center [928, 327] width 21 height 21
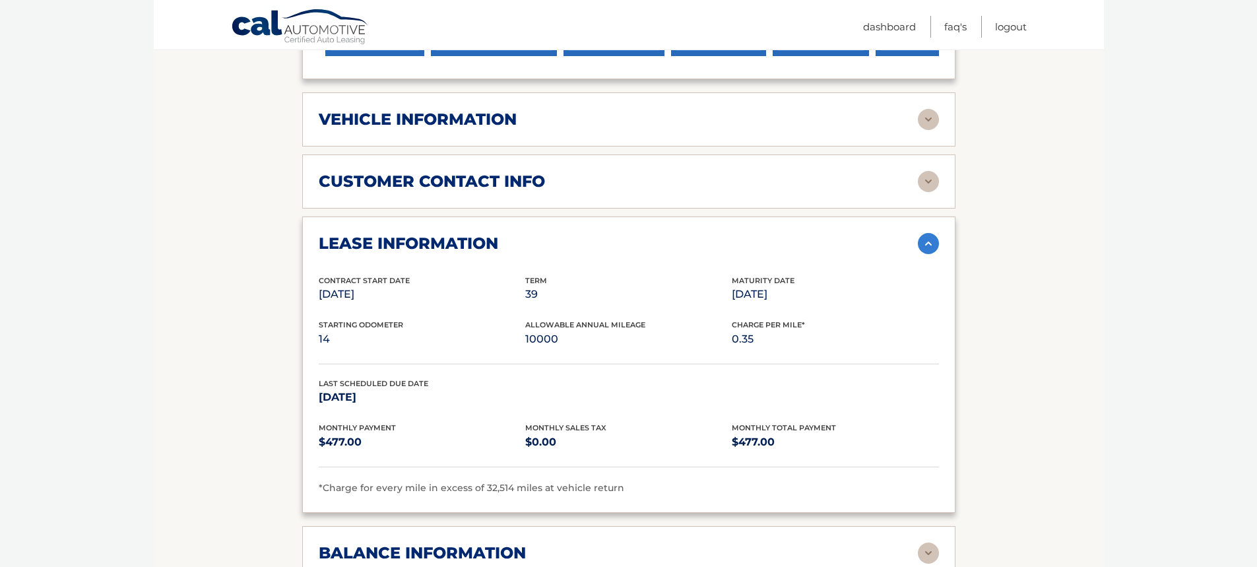
scroll to position [528, 0]
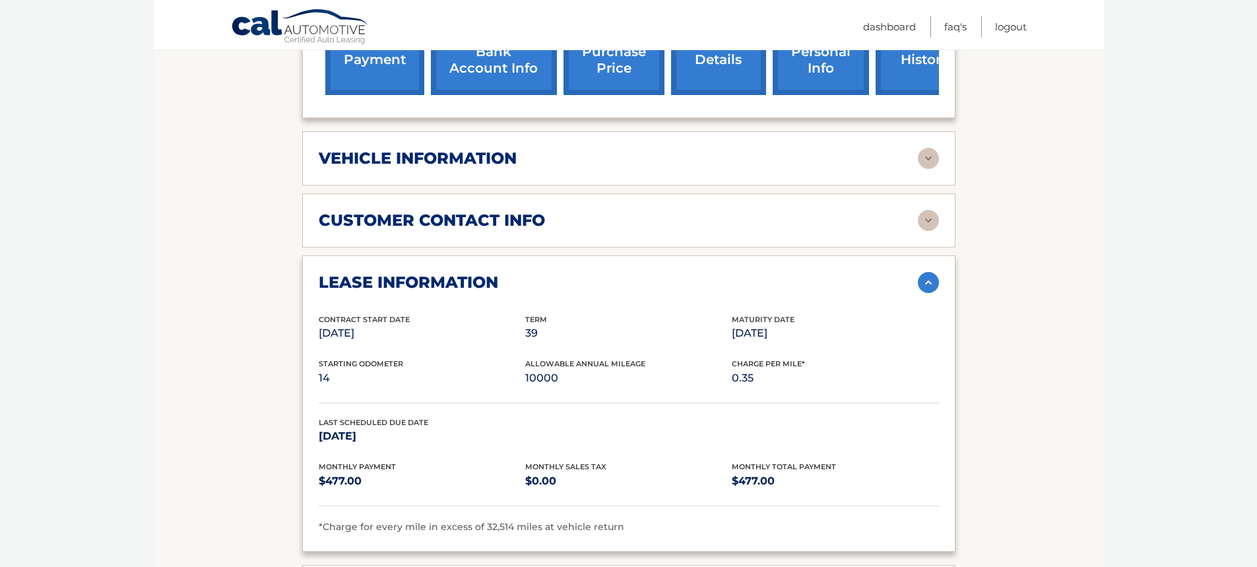
click at [926, 272] on img at bounding box center [928, 282] width 21 height 21
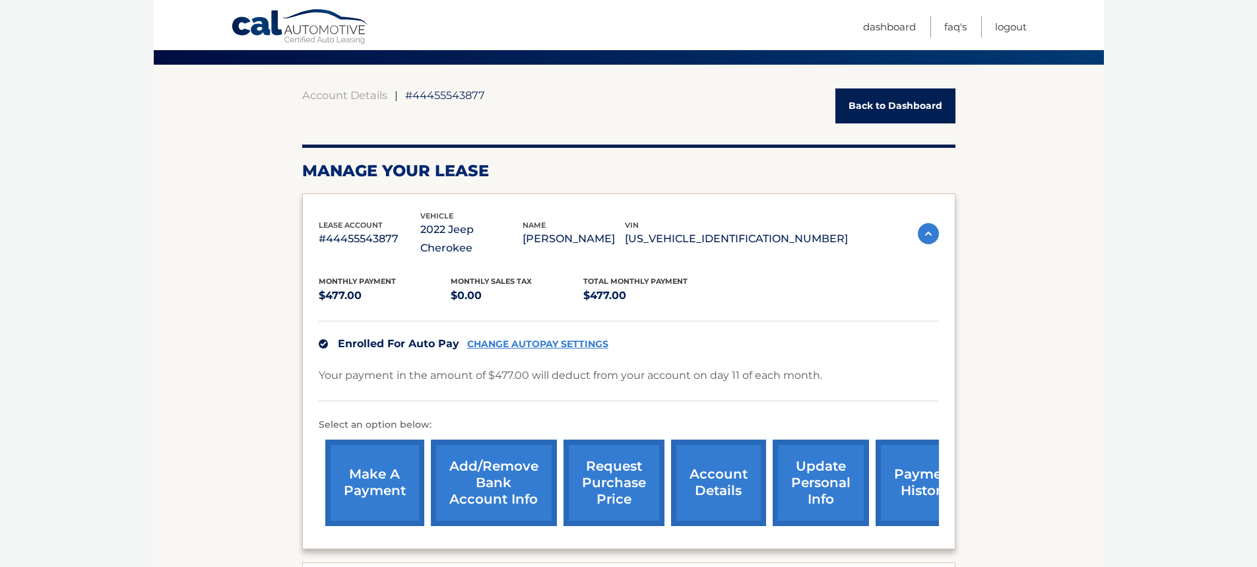
scroll to position [0, 0]
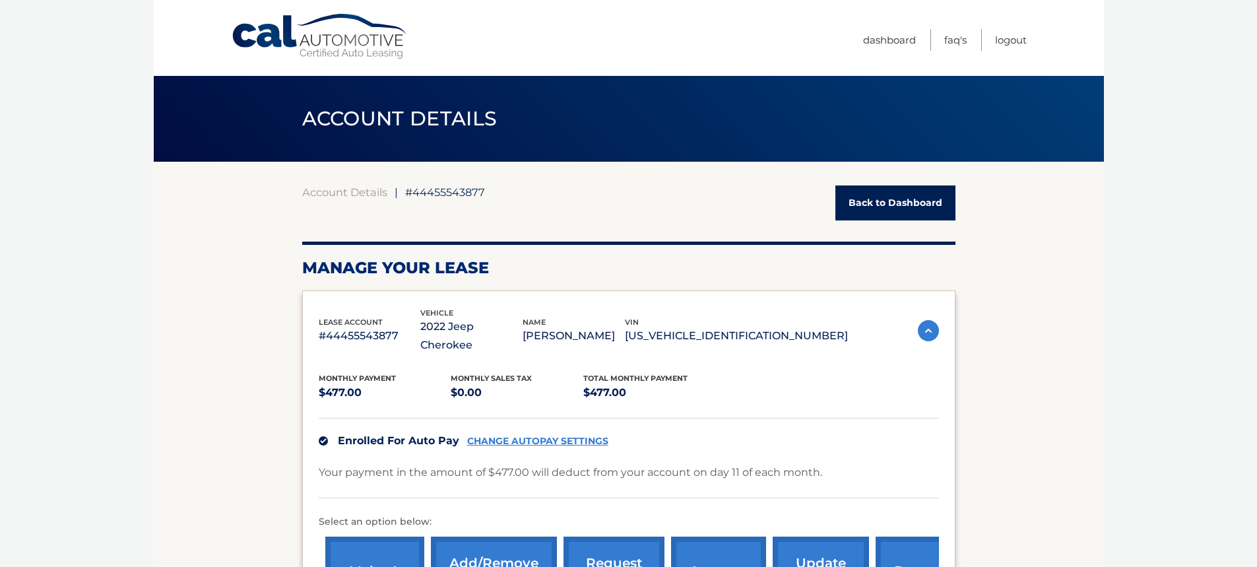
click at [908, 197] on link "Back to Dashboard" at bounding box center [895, 202] width 120 height 35
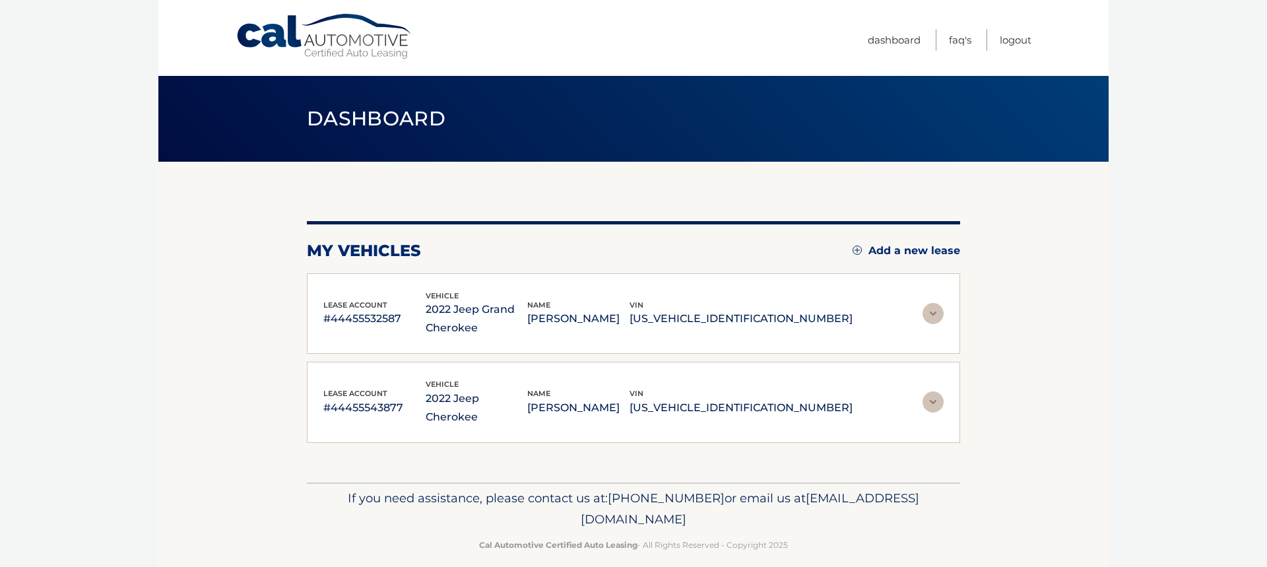
click at [933, 314] on img at bounding box center [932, 313] width 21 height 21
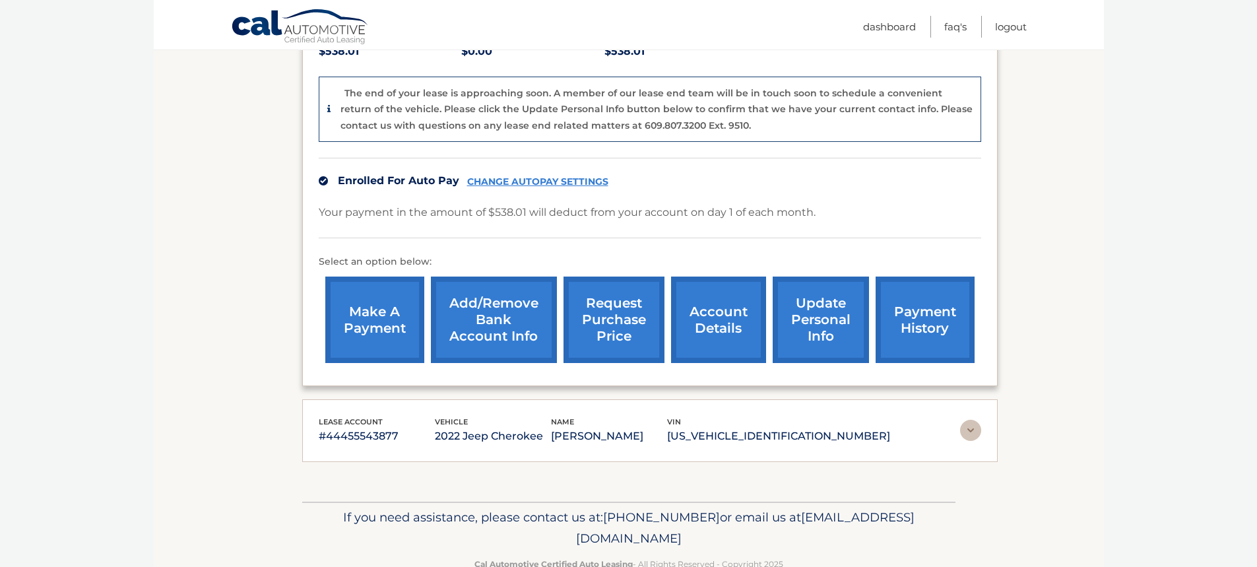
scroll to position [330, 0]
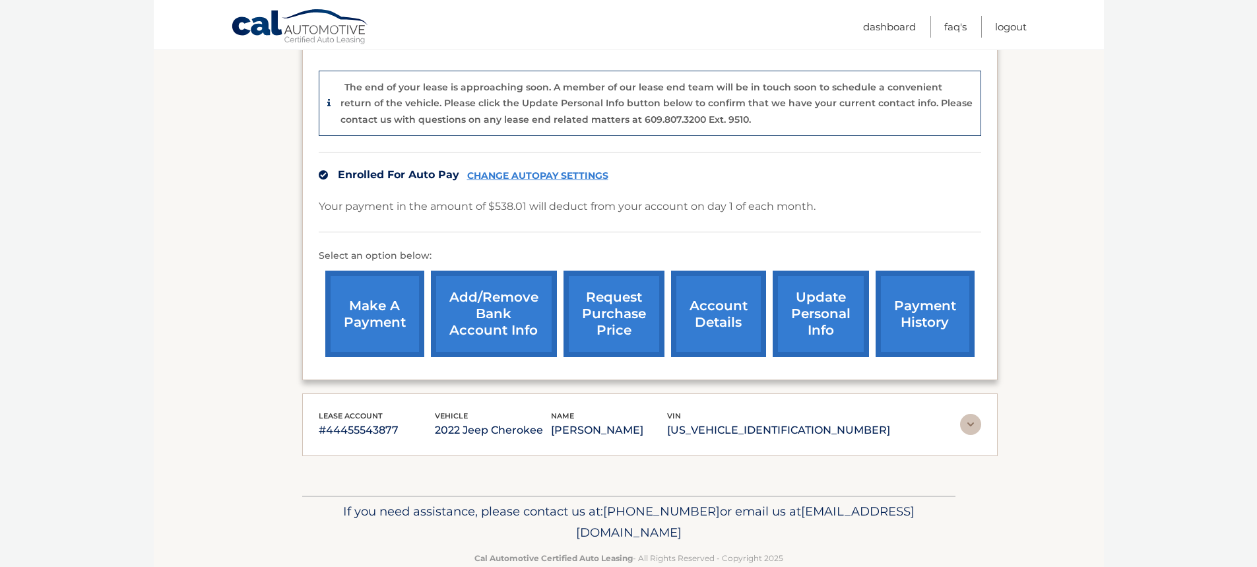
click at [618, 319] on link "request purchase price" at bounding box center [613, 313] width 101 height 86
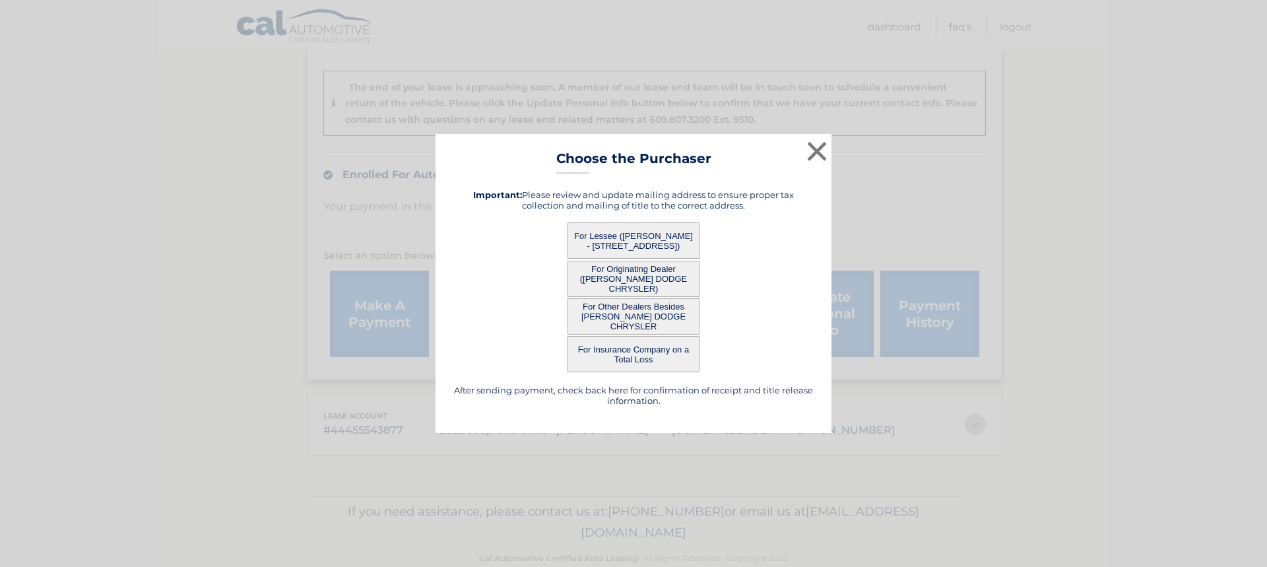
click at [641, 270] on button "For Originating Dealer ([PERSON_NAME] DODGE CHRYSLER)" at bounding box center [633, 279] width 132 height 36
click at [636, 277] on button "For Originating Dealer ([PERSON_NAME] DODGE CHRYSLER)" at bounding box center [633, 279] width 132 height 36
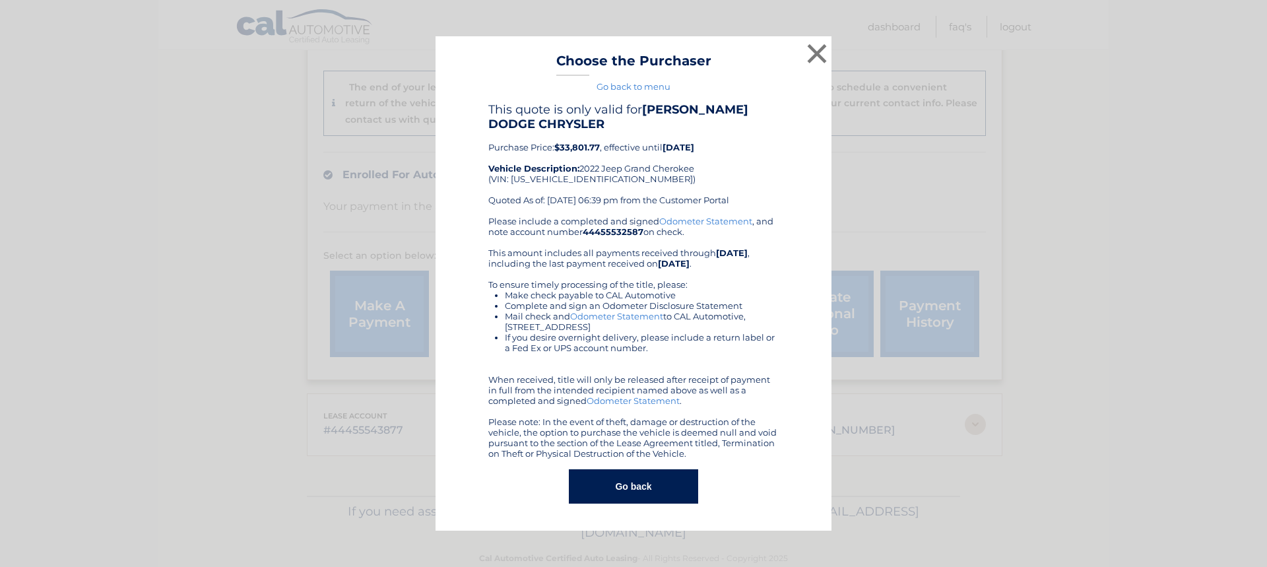
click at [688, 220] on link "Odometer Statement" at bounding box center [705, 221] width 93 height 11
click at [646, 485] on button "Go back" at bounding box center [633, 486] width 129 height 34
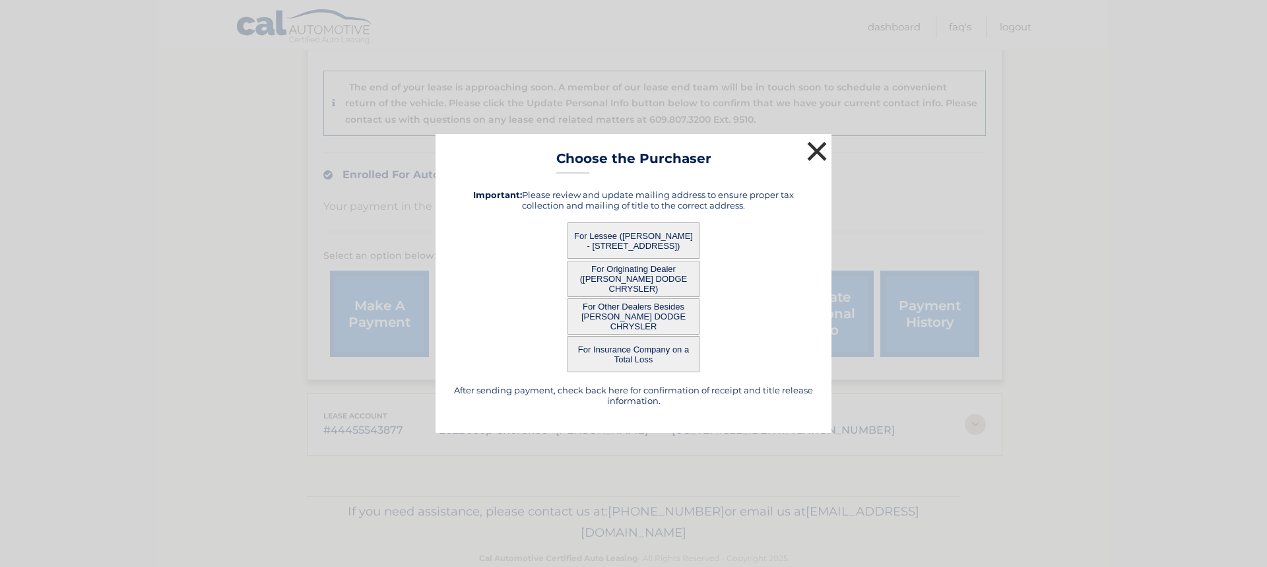
click at [823, 148] on button "×" at bounding box center [817, 151] width 26 height 26
